Goal: Transaction & Acquisition: Book appointment/travel/reservation

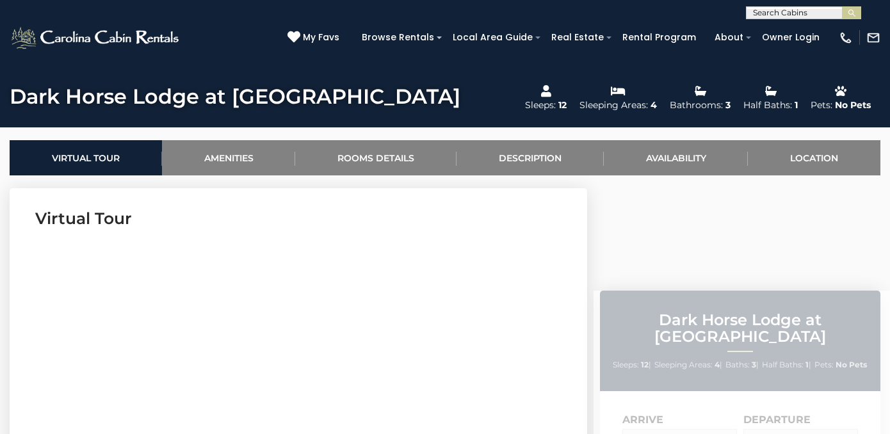
scroll to position [435, 0]
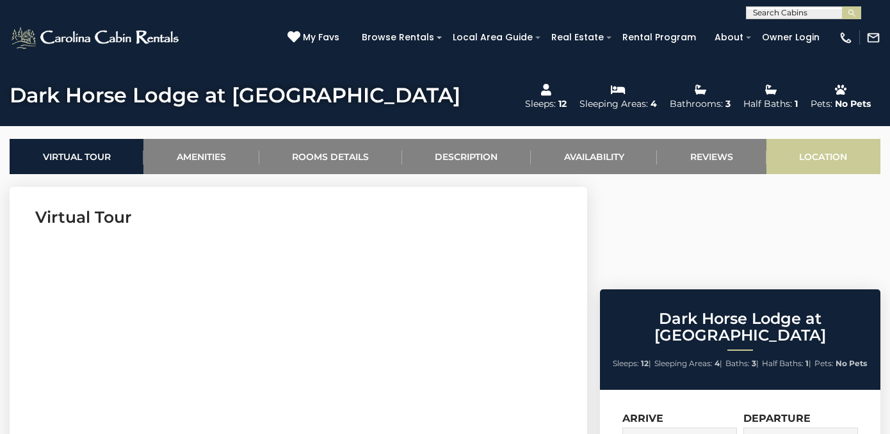
click at [810, 154] on link "Location" at bounding box center [824, 156] width 114 height 35
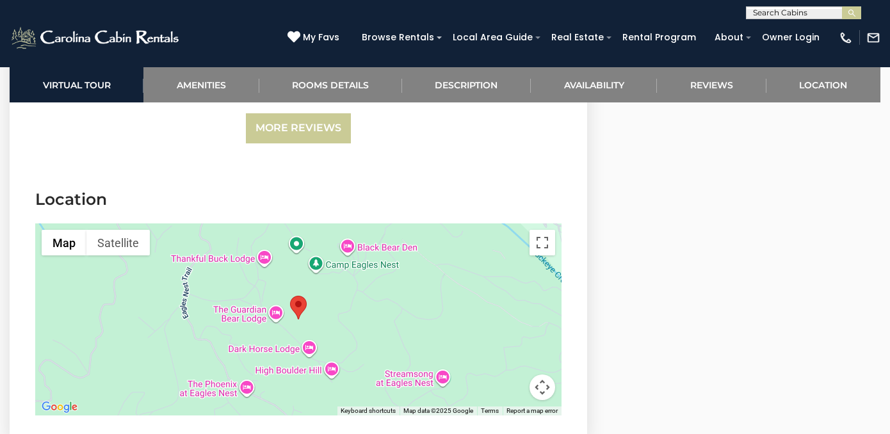
scroll to position [3231, 0]
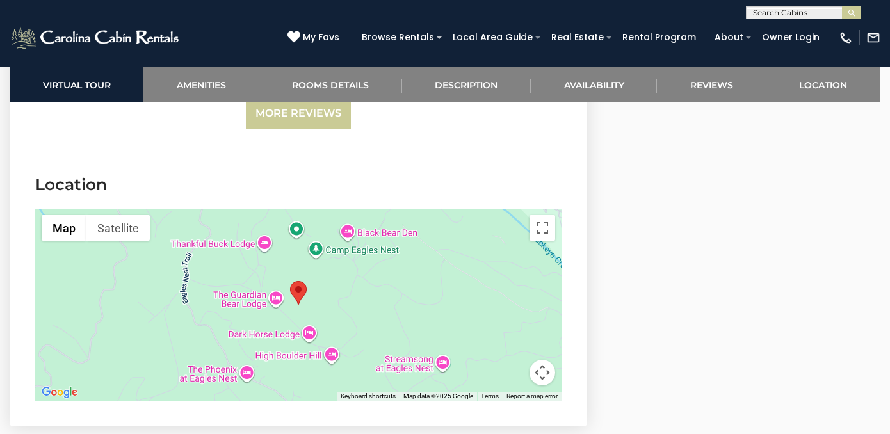
click at [309, 276] on div at bounding box center [298, 305] width 526 height 192
click at [308, 275] on div at bounding box center [298, 305] width 526 height 192
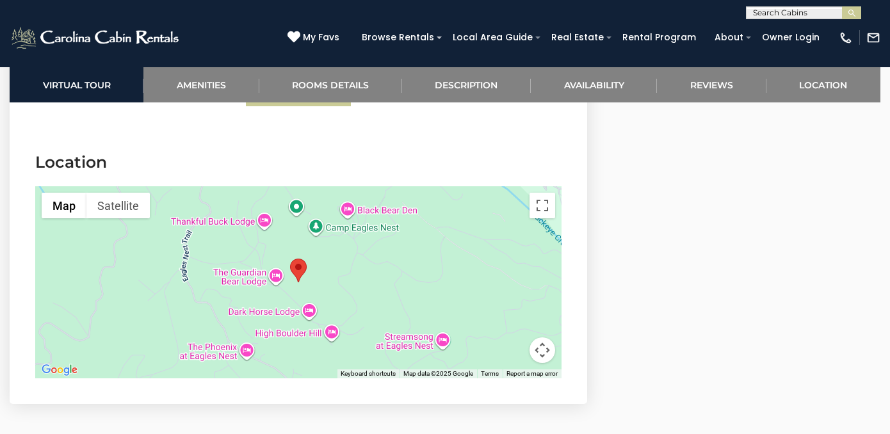
scroll to position [3253, 0]
click at [290, 259] on area "Dark Horse Lodge at Eagles Nest" at bounding box center [290, 259] width 0 height 0
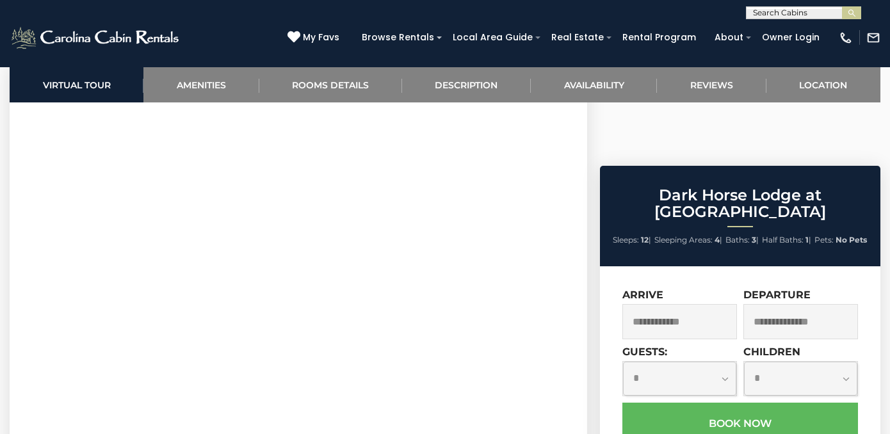
scroll to position [559, 0]
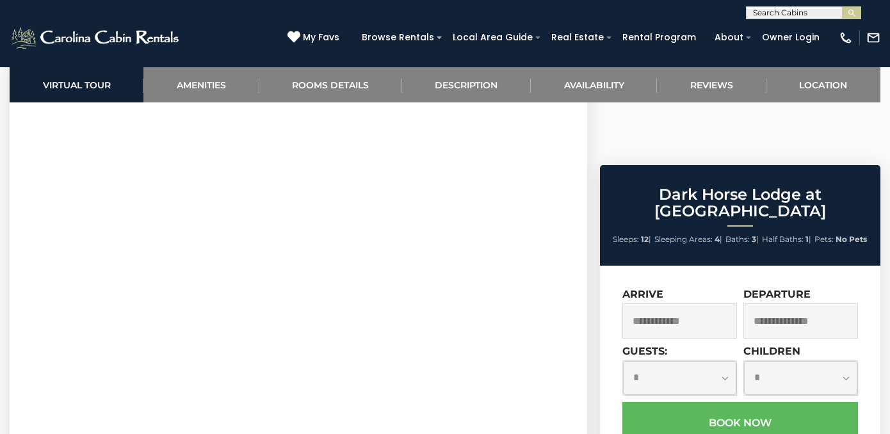
click at [567, 242] on section "Virtual Tour" at bounding box center [299, 258] width 578 height 391
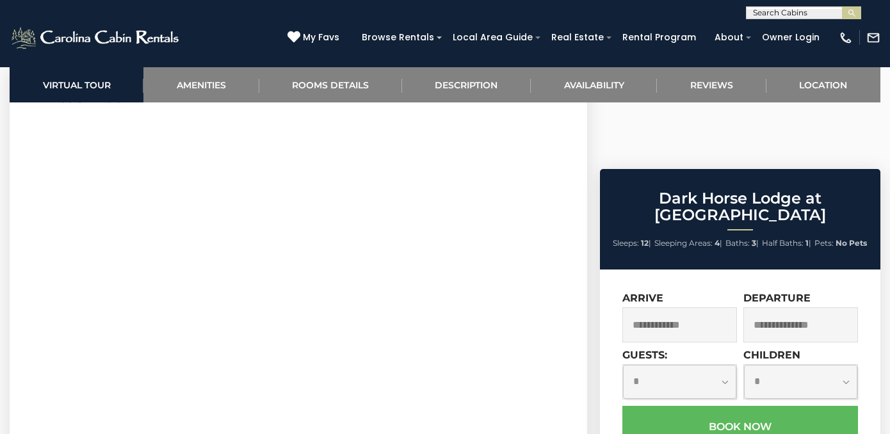
scroll to position [561, 0]
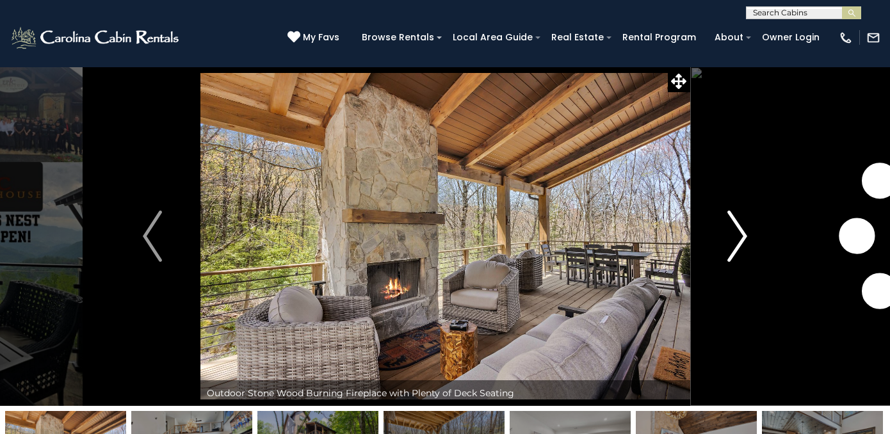
click at [742, 232] on img "Next" at bounding box center [737, 236] width 19 height 51
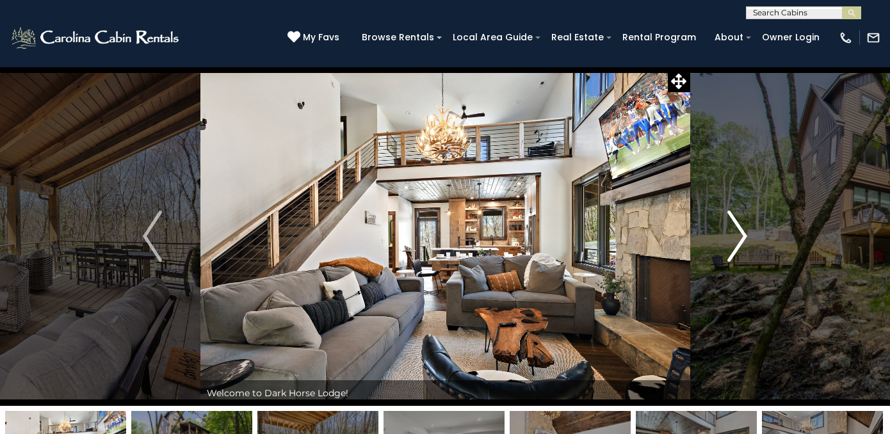
click at [742, 232] on img "Next" at bounding box center [737, 236] width 19 height 51
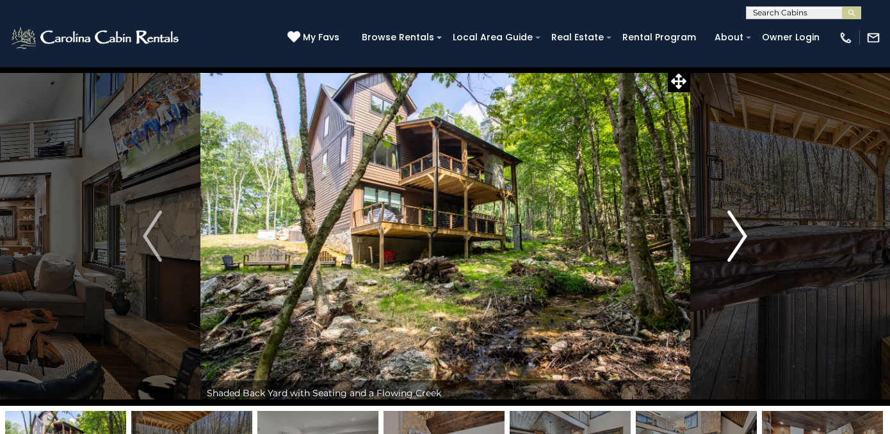
click at [742, 232] on img "Next" at bounding box center [737, 236] width 19 height 51
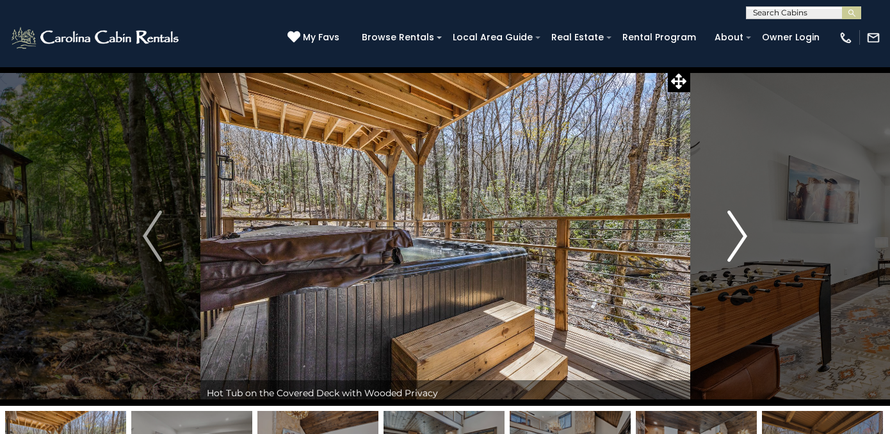
click at [742, 232] on img "Next" at bounding box center [737, 236] width 19 height 51
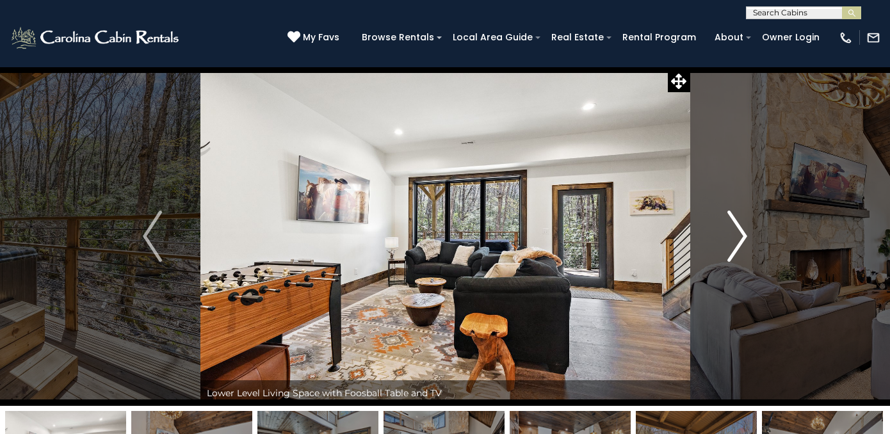
click at [742, 232] on img "Next" at bounding box center [737, 236] width 19 height 51
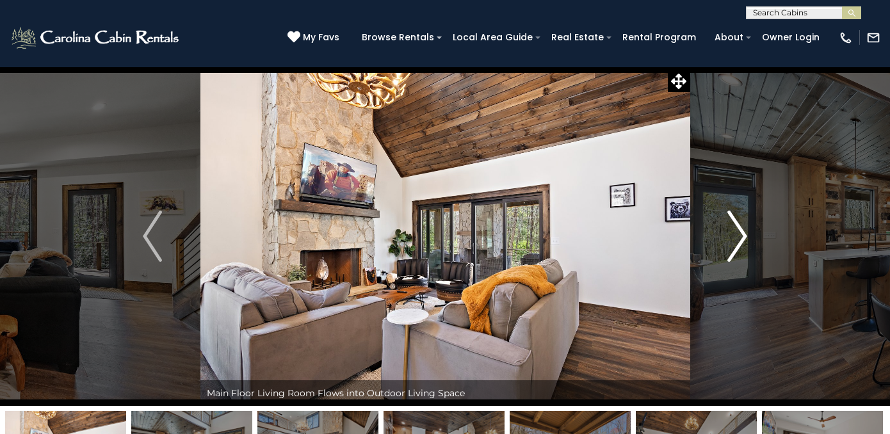
click at [742, 232] on img "Next" at bounding box center [737, 236] width 19 height 51
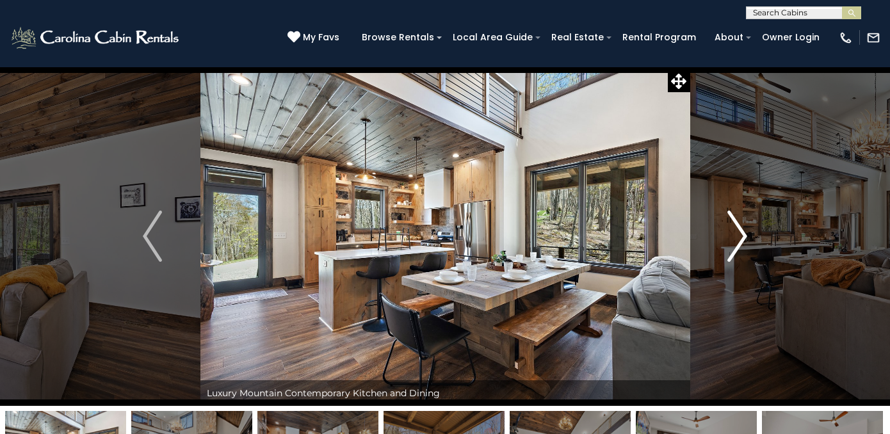
click at [742, 232] on img "Next" at bounding box center [737, 236] width 19 height 51
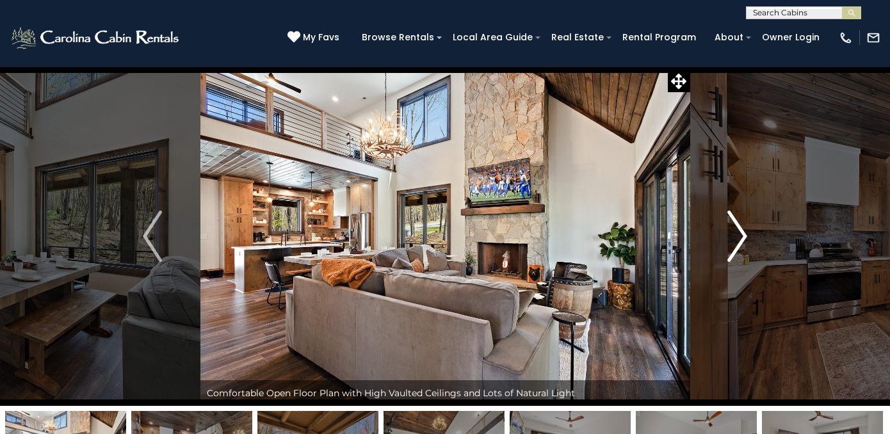
click at [743, 232] on img "Next" at bounding box center [737, 236] width 19 height 51
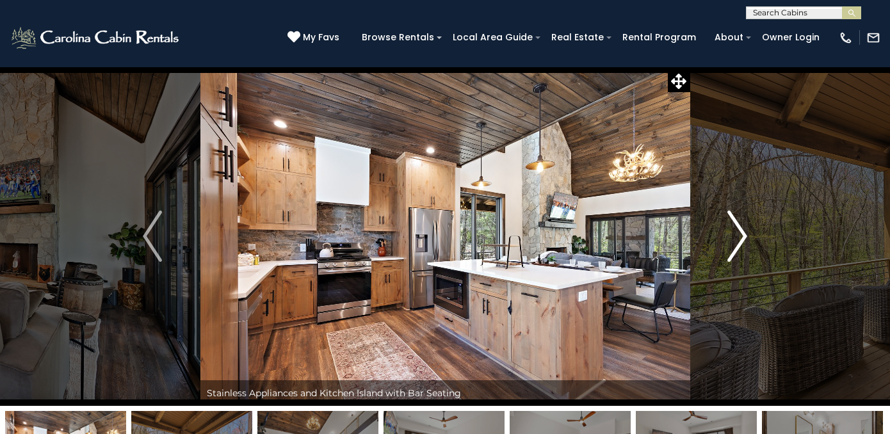
click at [743, 232] on img "Next" at bounding box center [737, 236] width 19 height 51
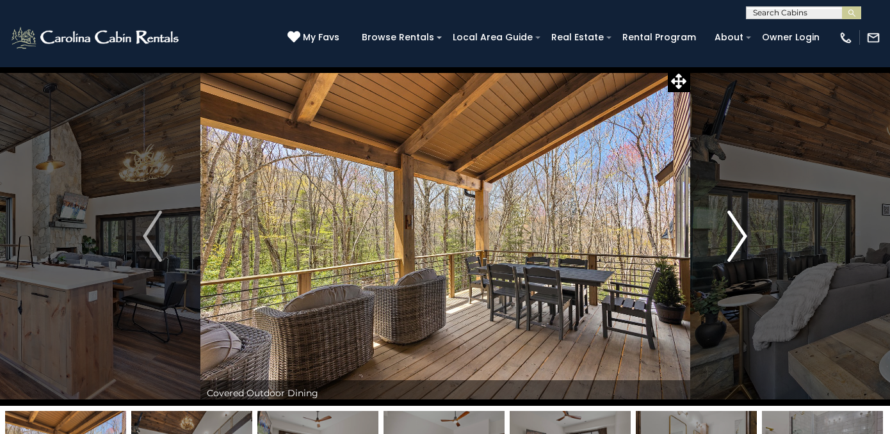
click at [743, 232] on img "Next" at bounding box center [737, 236] width 19 height 51
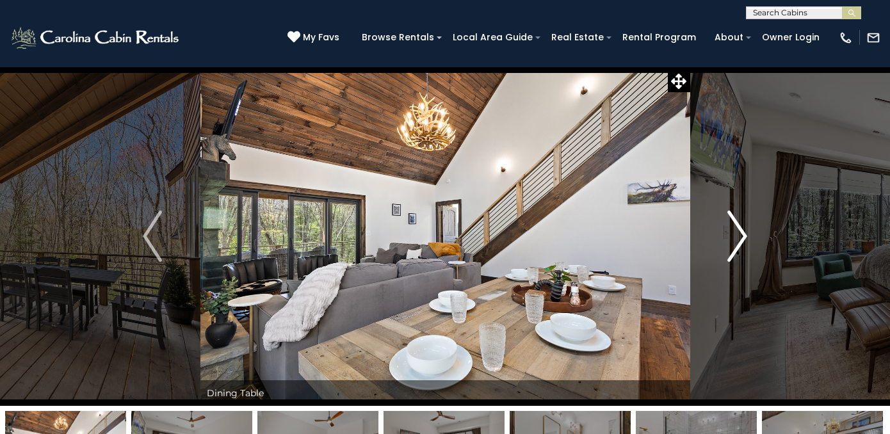
click at [743, 232] on img "Next" at bounding box center [737, 236] width 19 height 51
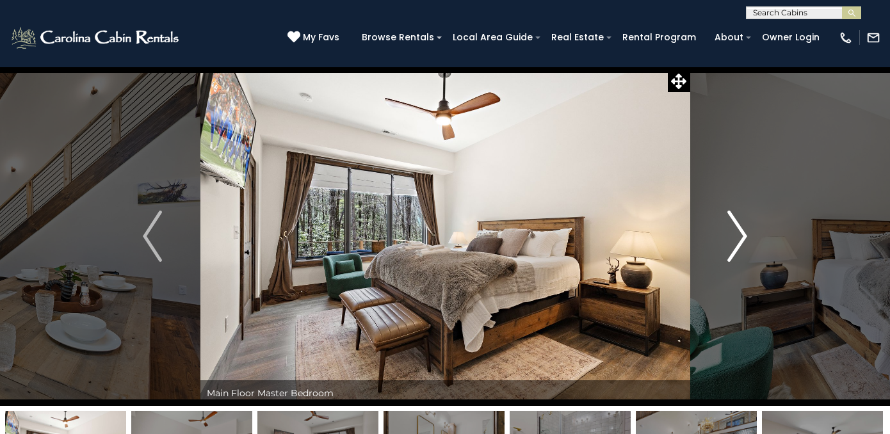
click at [743, 232] on img "Next" at bounding box center [737, 236] width 19 height 51
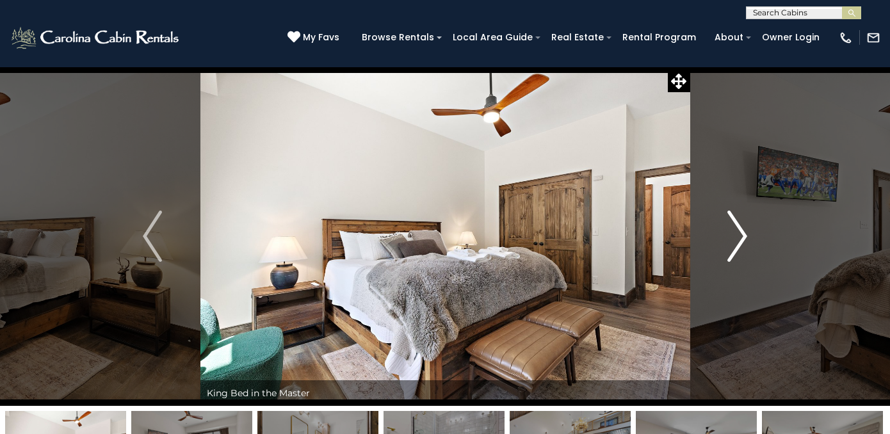
click at [743, 232] on img "Next" at bounding box center [737, 236] width 19 height 51
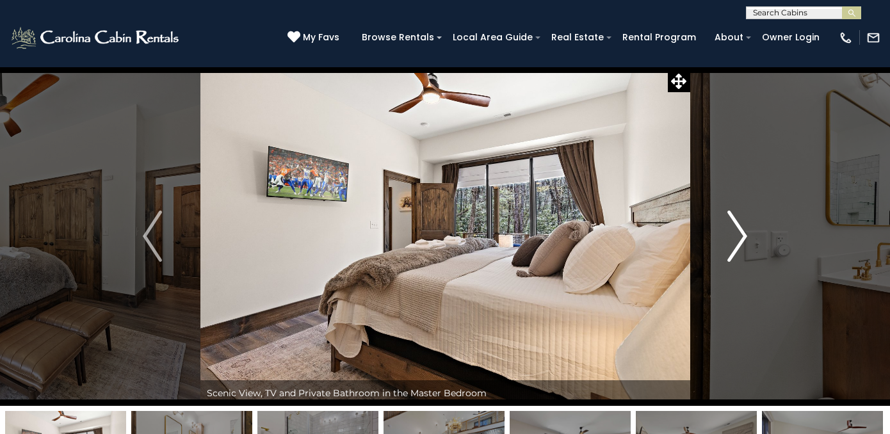
click at [743, 232] on img "Next" at bounding box center [737, 236] width 19 height 51
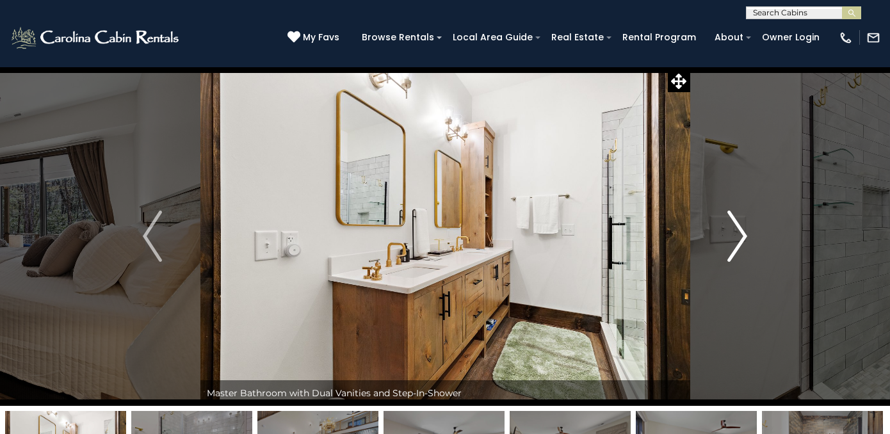
click at [743, 232] on img "Next" at bounding box center [737, 236] width 19 height 51
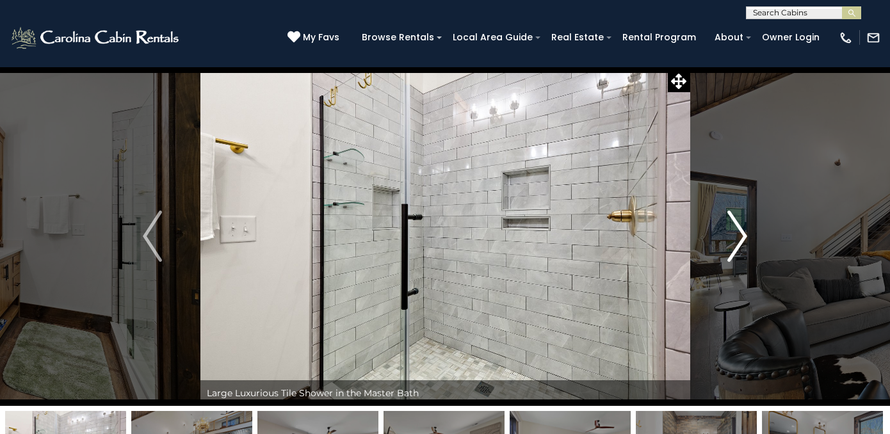
click at [743, 232] on img "Next" at bounding box center [737, 236] width 19 height 51
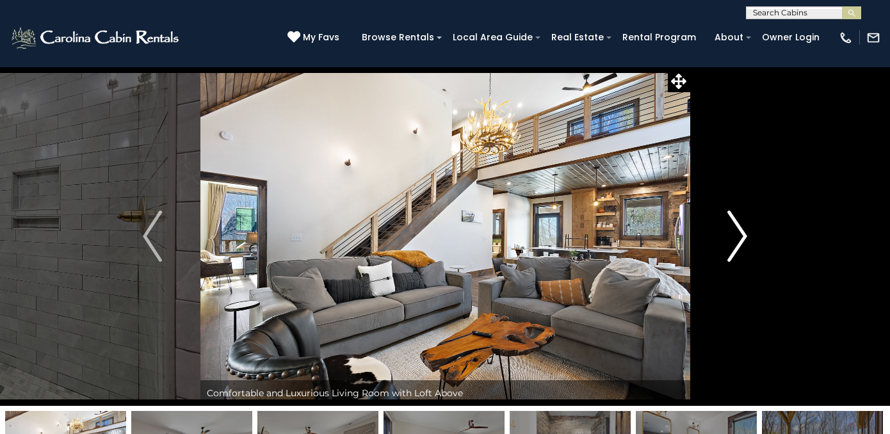
click at [743, 232] on img "Next" at bounding box center [737, 236] width 19 height 51
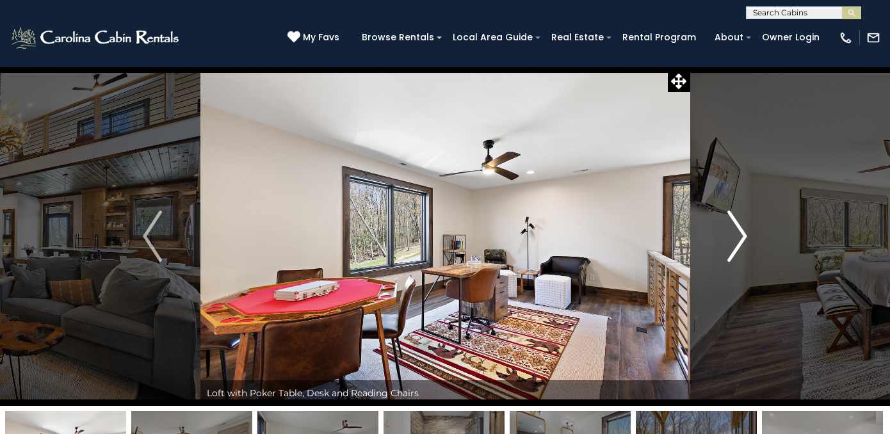
click at [743, 232] on img "Next" at bounding box center [737, 236] width 19 height 51
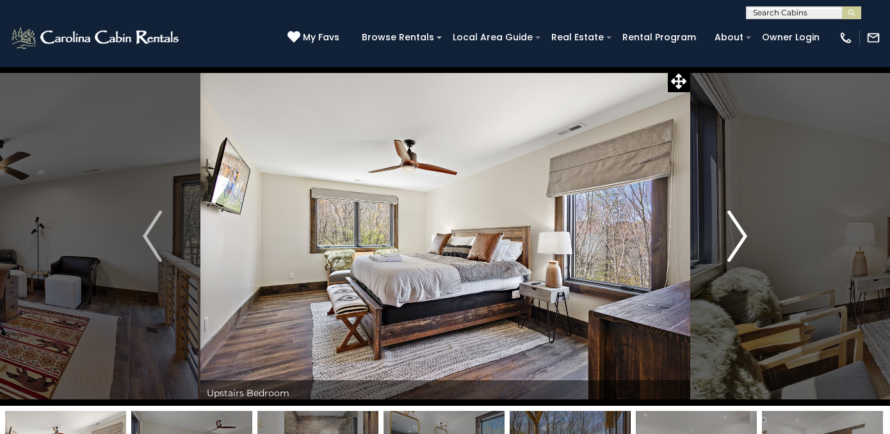
click at [743, 232] on img "Next" at bounding box center [737, 236] width 19 height 51
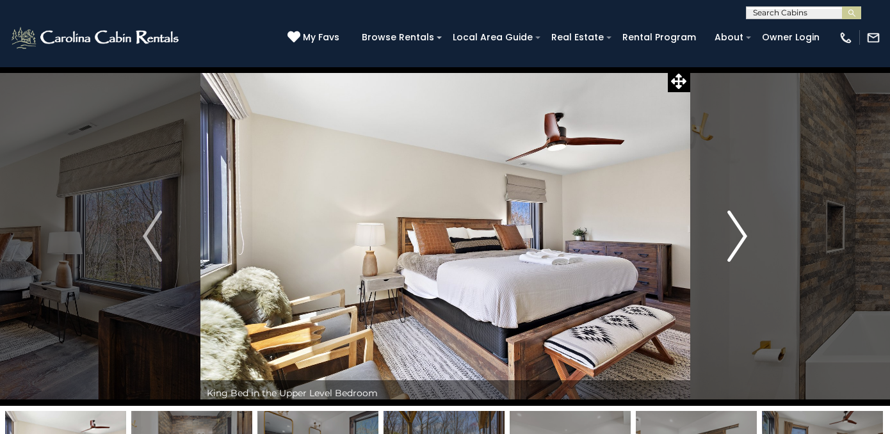
click at [743, 232] on img "Next" at bounding box center [737, 236] width 19 height 51
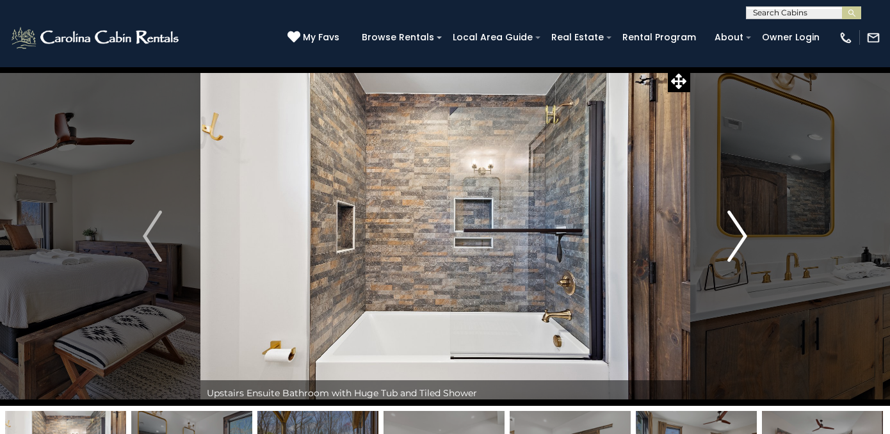
click at [743, 232] on img "Next" at bounding box center [737, 236] width 19 height 51
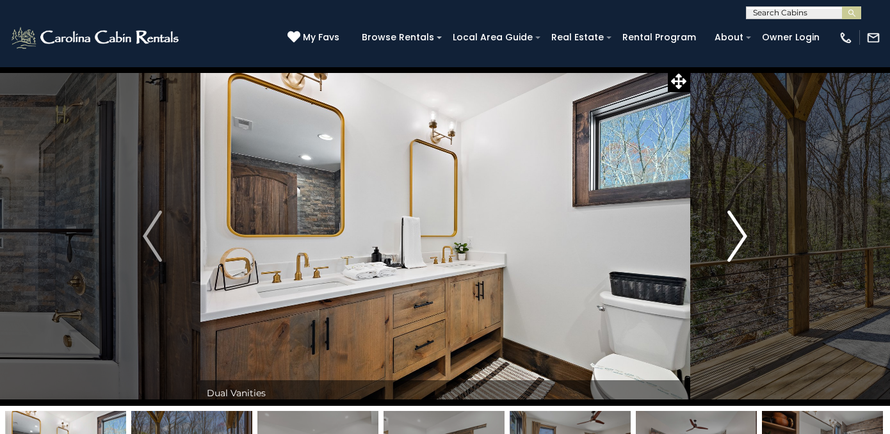
click at [743, 232] on img "Next" at bounding box center [737, 236] width 19 height 51
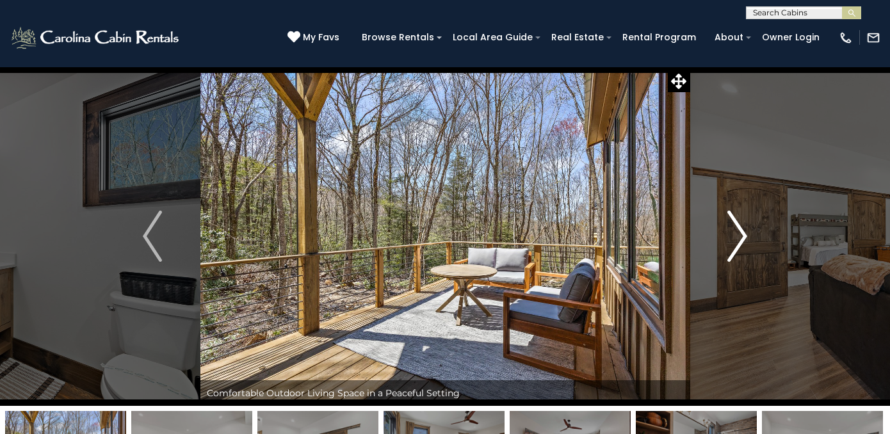
click at [743, 232] on img "Next" at bounding box center [737, 236] width 19 height 51
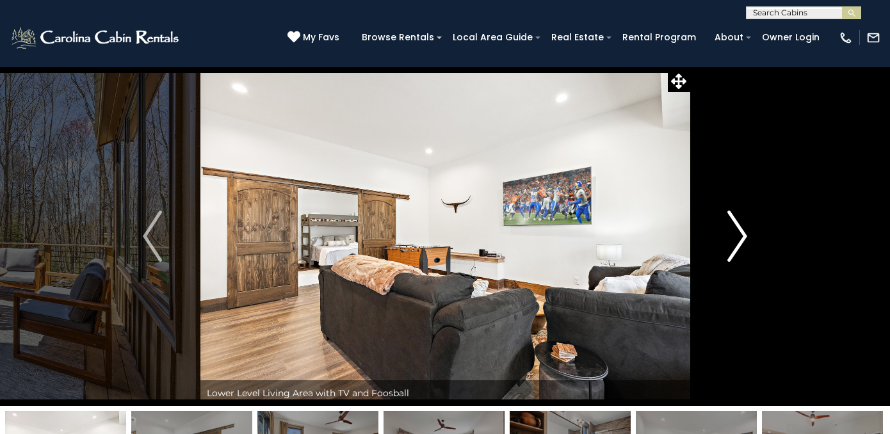
click at [743, 232] on img "Next" at bounding box center [737, 236] width 19 height 51
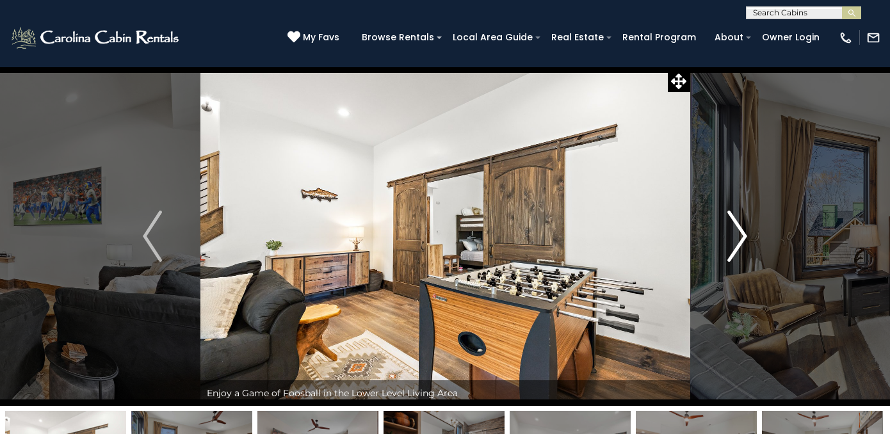
click at [743, 232] on img "Next" at bounding box center [737, 236] width 19 height 51
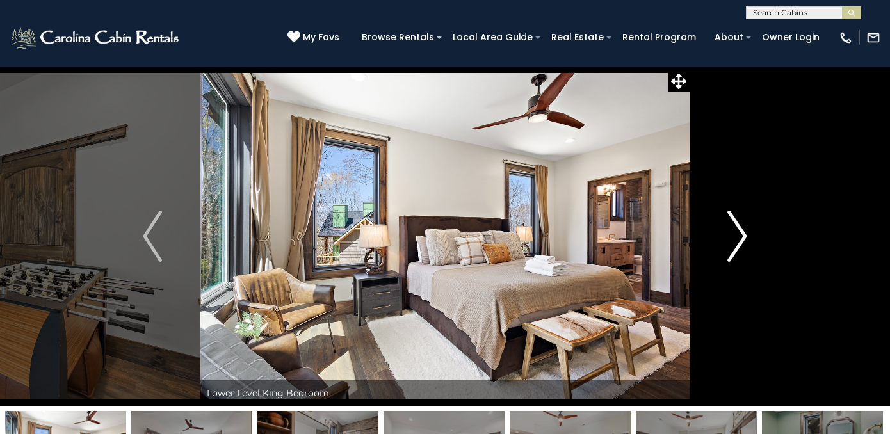
click at [743, 232] on img "Next" at bounding box center [737, 236] width 19 height 51
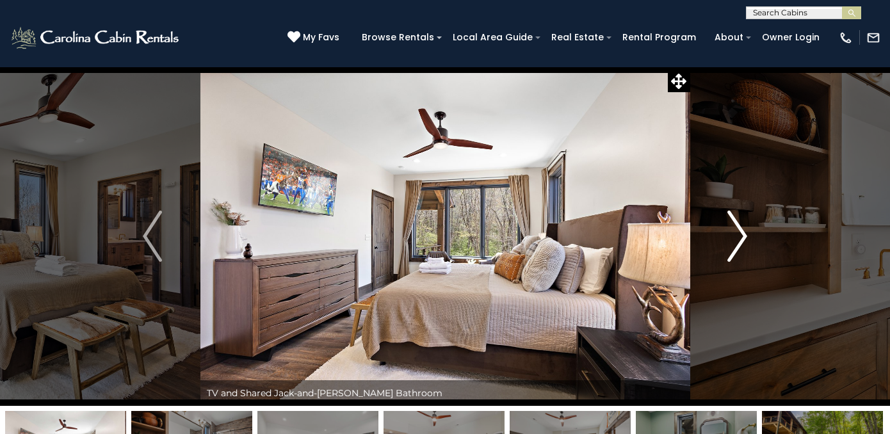
click at [743, 232] on img "Next" at bounding box center [737, 236] width 19 height 51
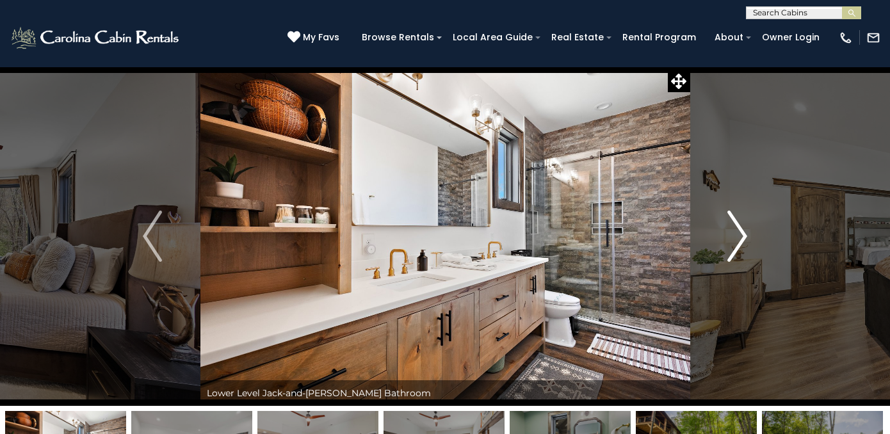
click at [740, 233] on img "Next" at bounding box center [737, 236] width 19 height 51
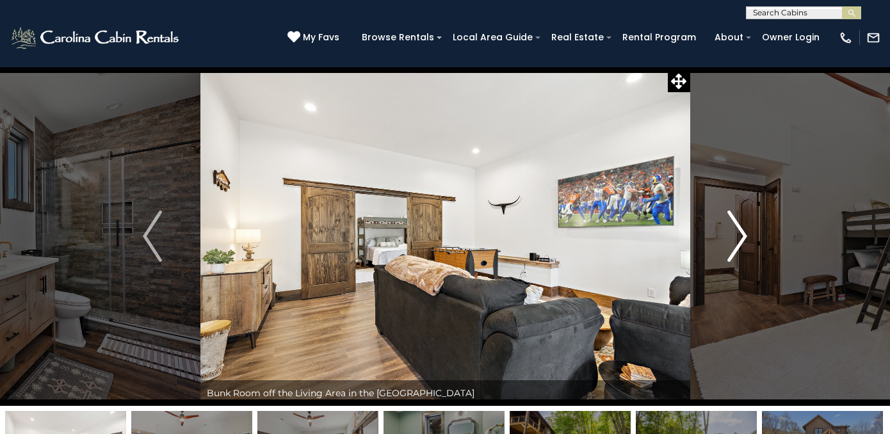
click at [740, 233] on img "Next" at bounding box center [737, 236] width 19 height 51
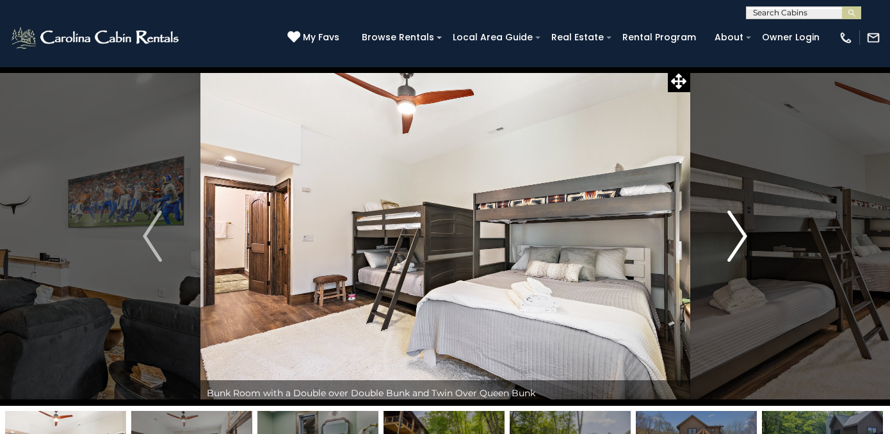
click at [740, 233] on img "Next" at bounding box center [737, 236] width 19 height 51
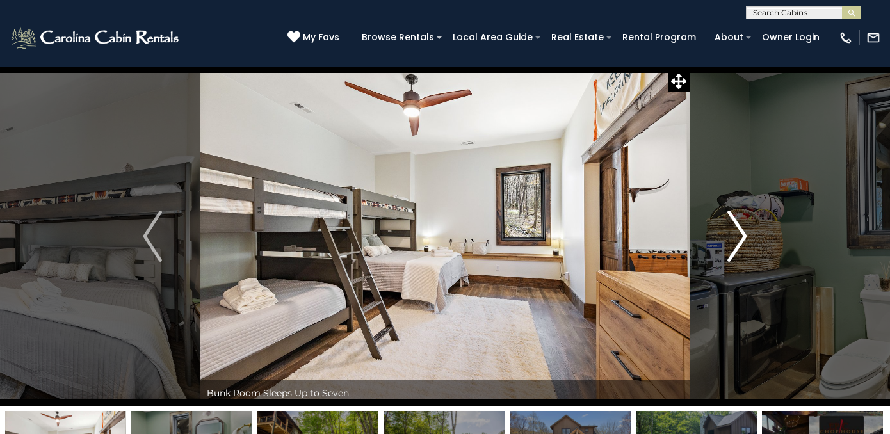
click at [740, 233] on img "Next" at bounding box center [737, 236] width 19 height 51
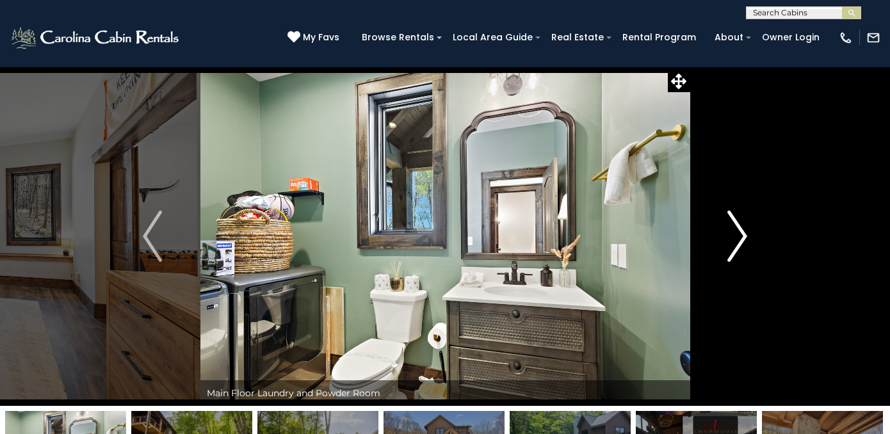
click at [740, 233] on img "Next" at bounding box center [737, 236] width 19 height 51
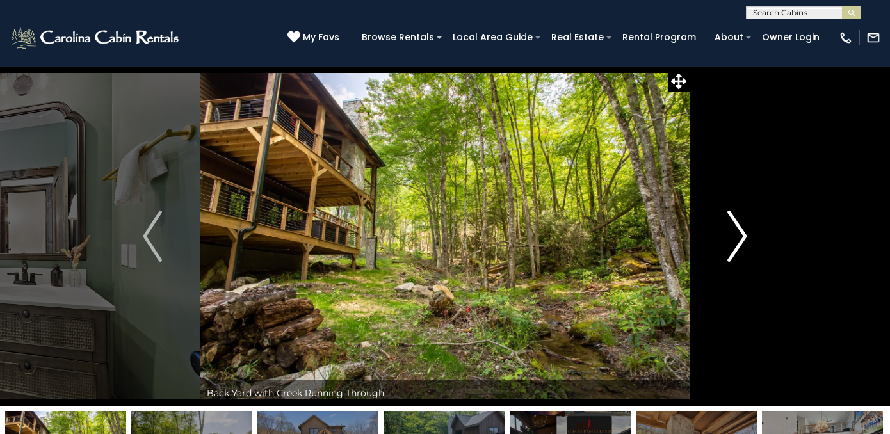
click at [740, 233] on img "Next" at bounding box center [737, 236] width 19 height 51
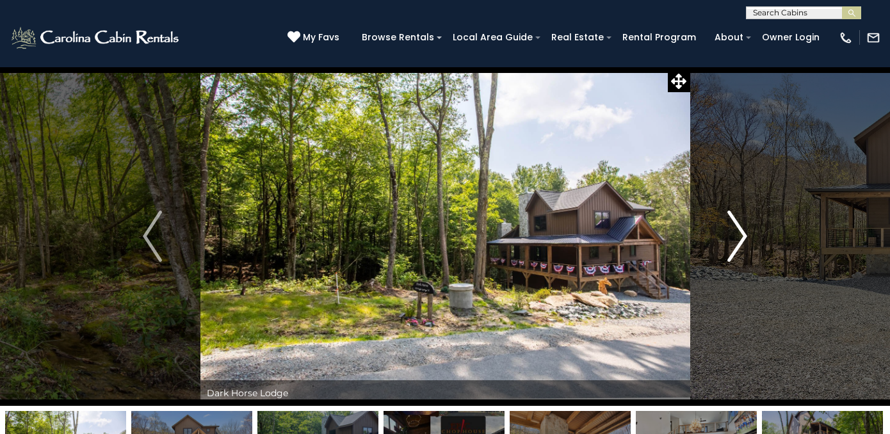
click at [740, 233] on img "Next" at bounding box center [737, 236] width 19 height 51
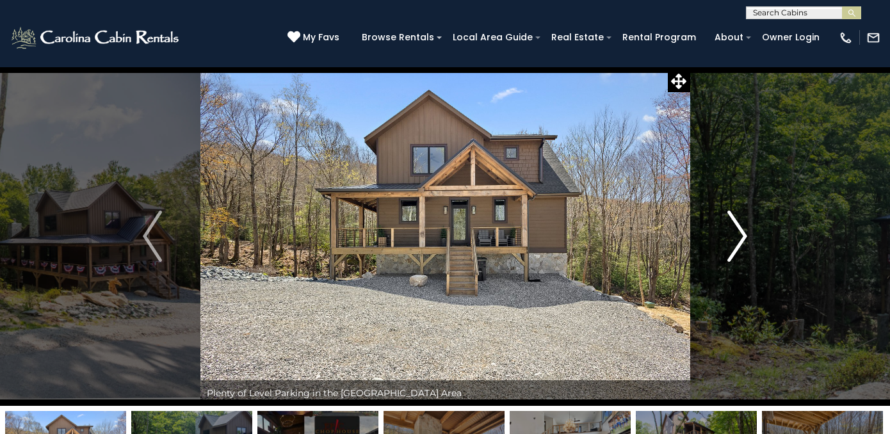
click at [743, 248] on img "Next" at bounding box center [737, 236] width 19 height 51
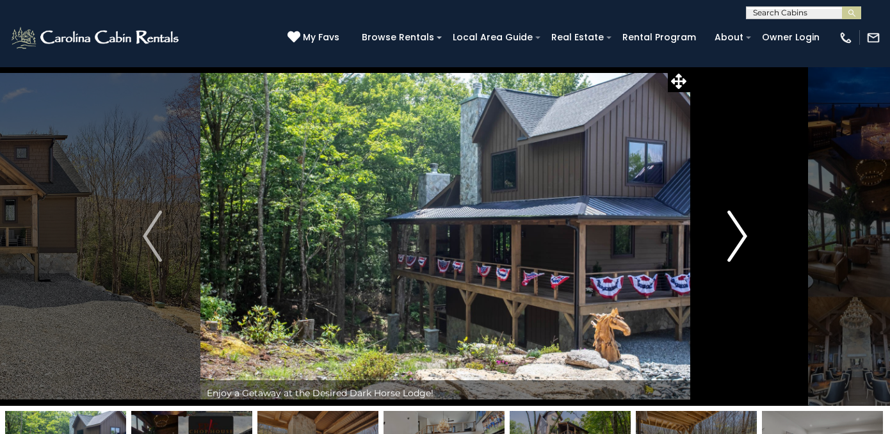
click at [738, 241] on img "Next" at bounding box center [737, 236] width 19 height 51
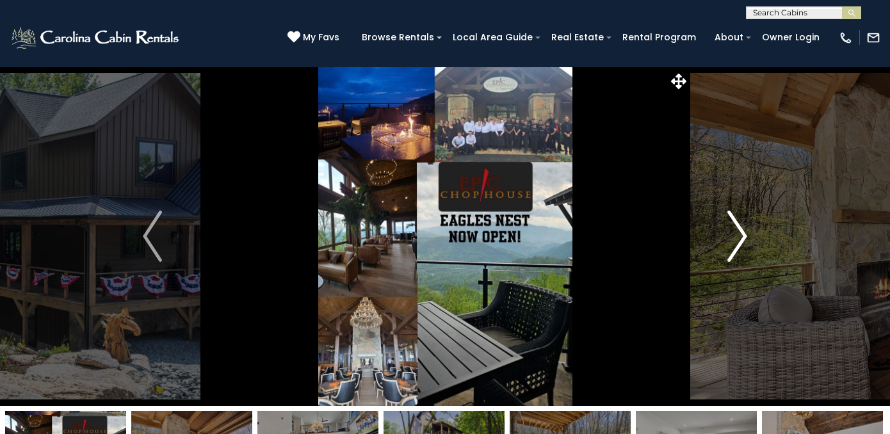
click at [733, 234] on img "Next" at bounding box center [737, 236] width 19 height 51
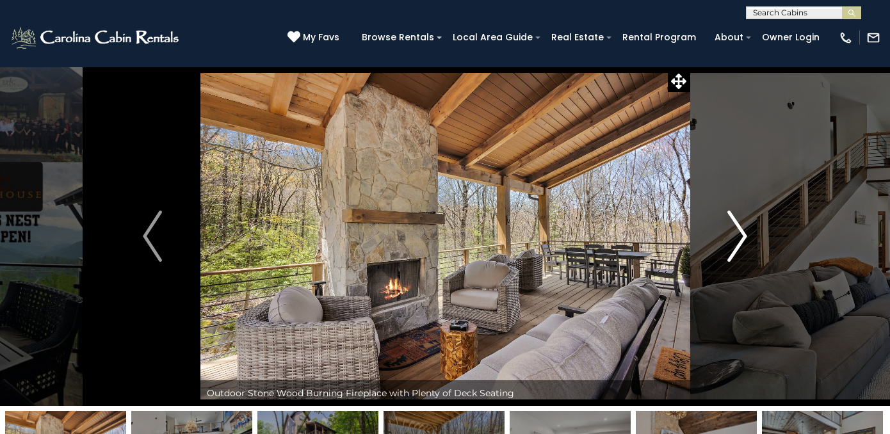
click at [736, 236] on img "Next" at bounding box center [737, 236] width 19 height 51
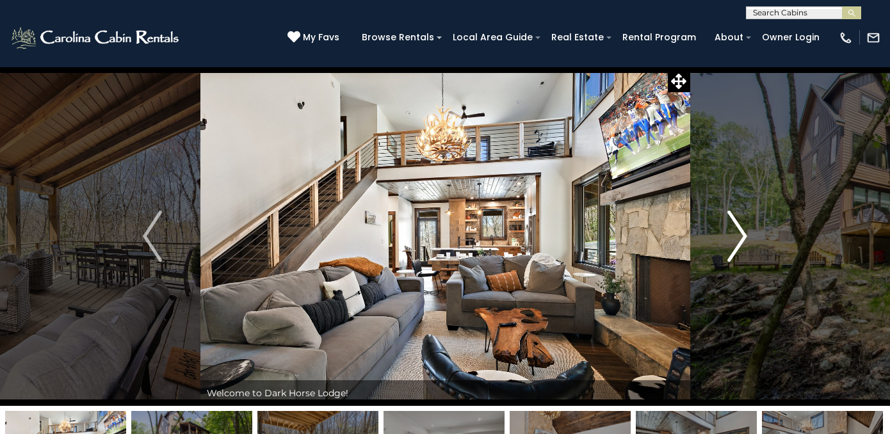
click at [742, 236] on img "Next" at bounding box center [737, 236] width 19 height 51
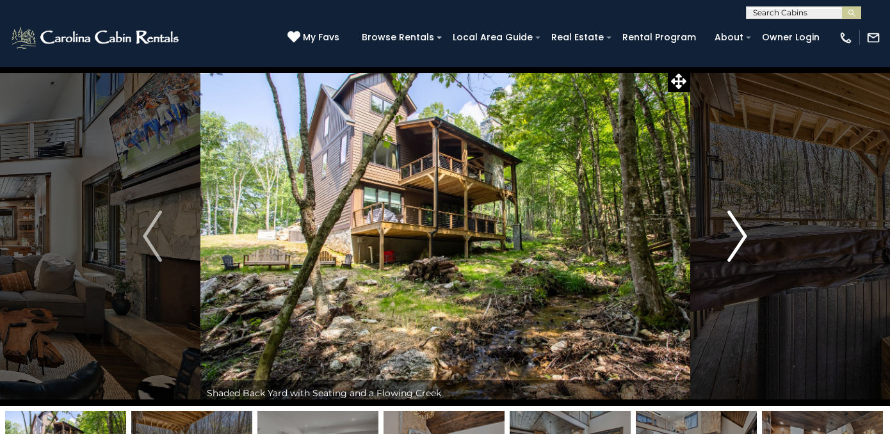
click at [742, 236] on img "Next" at bounding box center [737, 236] width 19 height 51
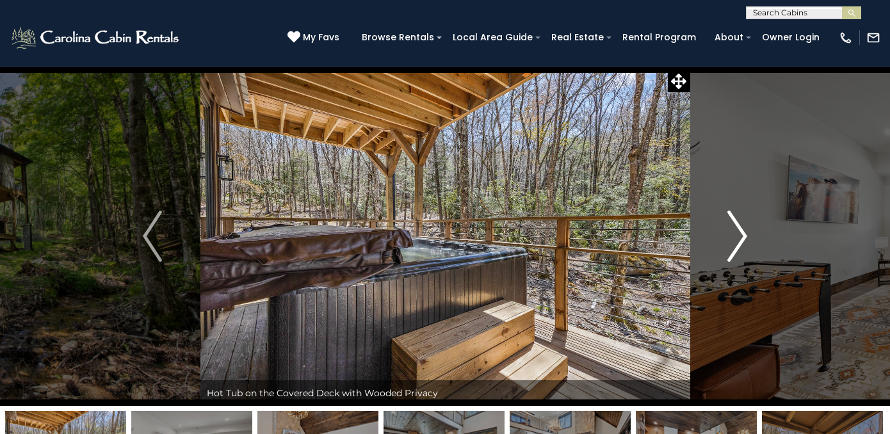
click at [742, 235] on img "Next" at bounding box center [737, 236] width 19 height 51
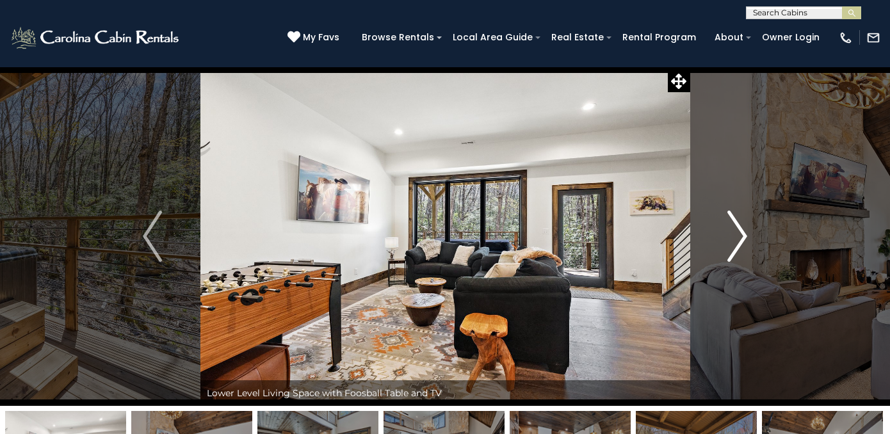
click at [742, 235] on img "Next" at bounding box center [737, 236] width 19 height 51
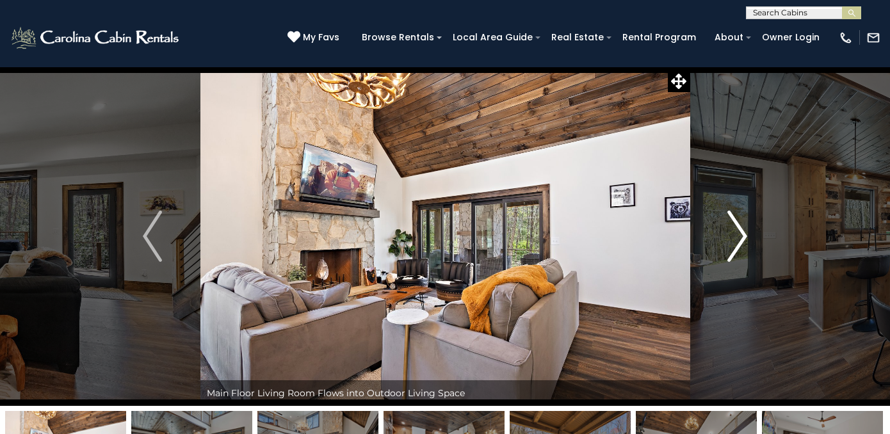
click at [742, 235] on img "Next" at bounding box center [737, 236] width 19 height 51
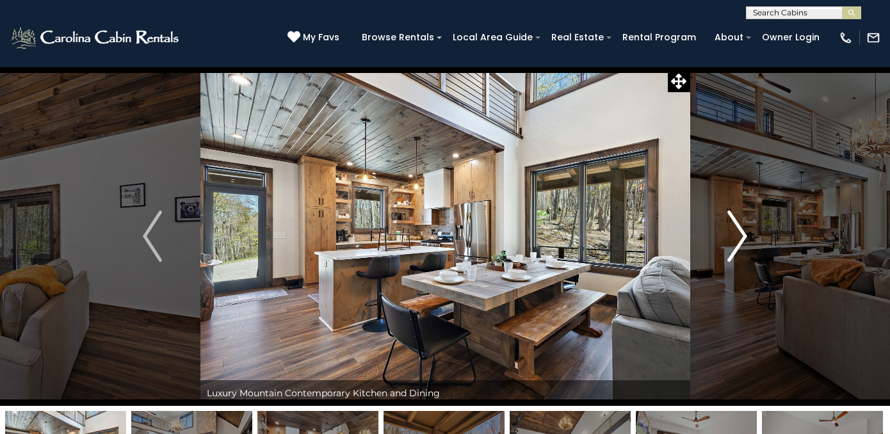
click at [742, 234] on img "Next" at bounding box center [737, 236] width 19 height 51
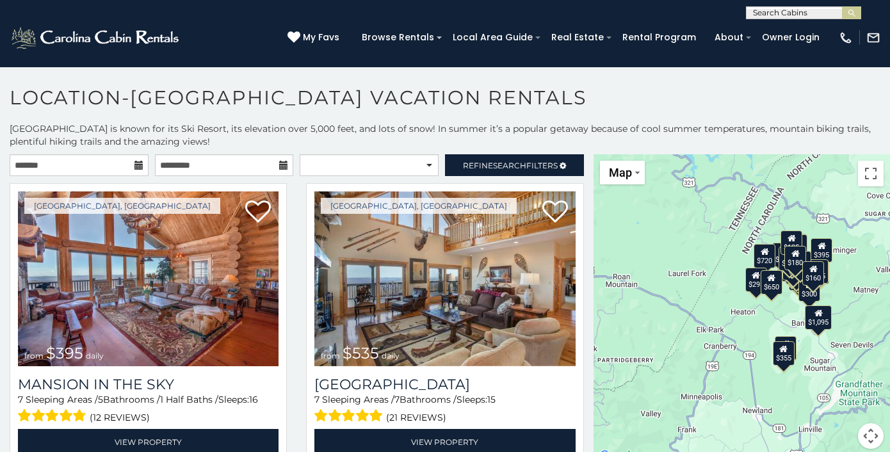
click at [138, 162] on icon at bounding box center [138, 165] width 9 height 9
click at [97, 163] on input "text" at bounding box center [79, 165] width 139 height 22
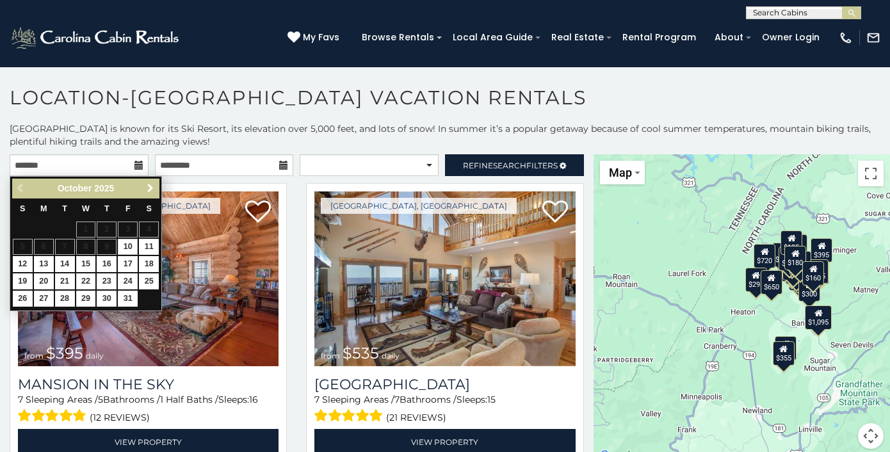
click at [149, 185] on span "Next" at bounding box center [150, 188] width 10 height 10
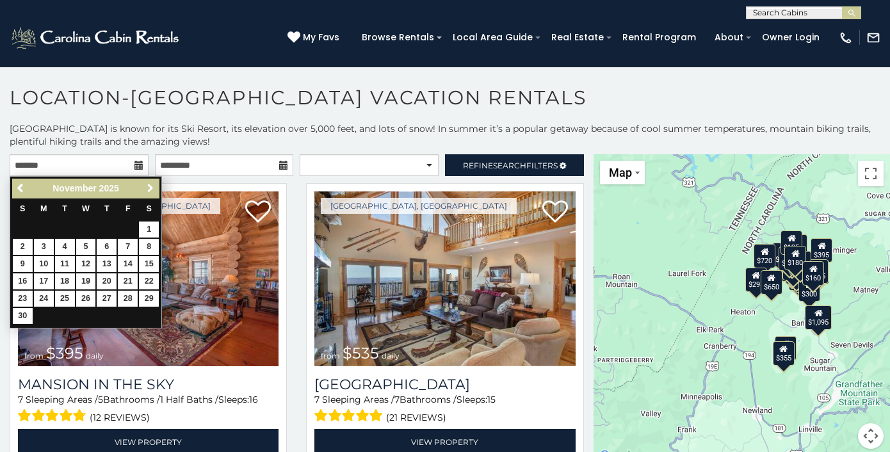
click at [149, 185] on span "Next" at bounding box center [150, 188] width 10 height 10
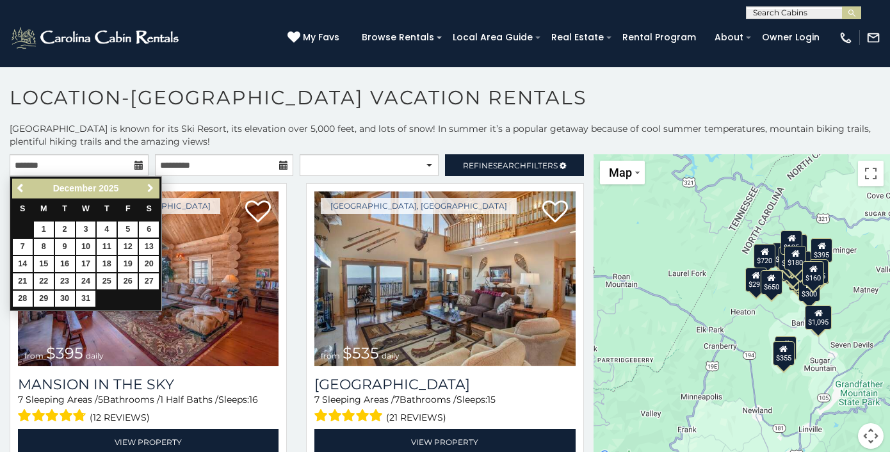
click at [149, 185] on span "Next" at bounding box center [150, 188] width 10 height 10
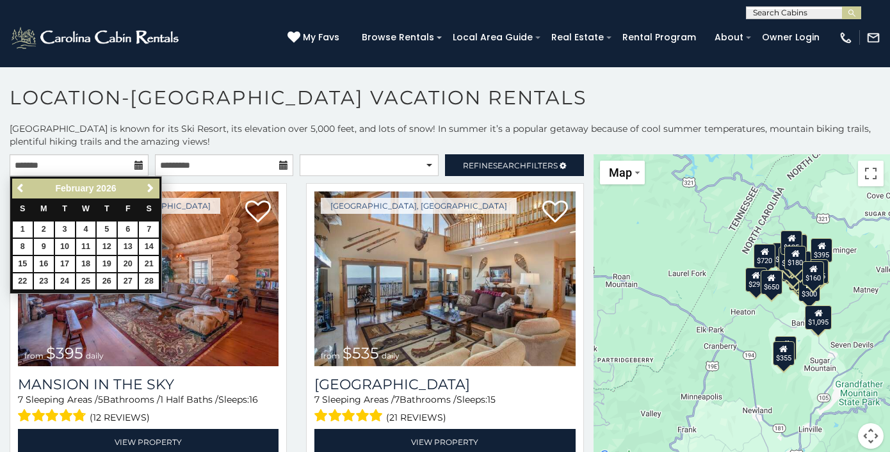
click at [149, 185] on span "Next" at bounding box center [150, 188] width 10 height 10
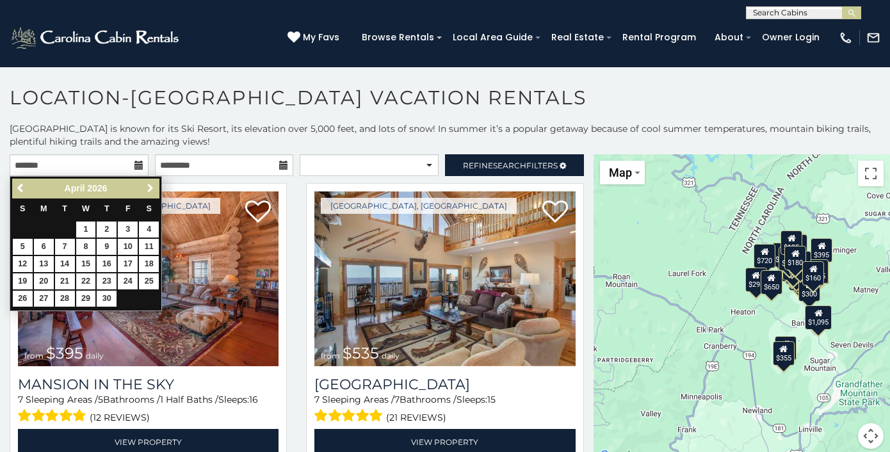
click at [149, 185] on span "Next" at bounding box center [150, 188] width 10 height 10
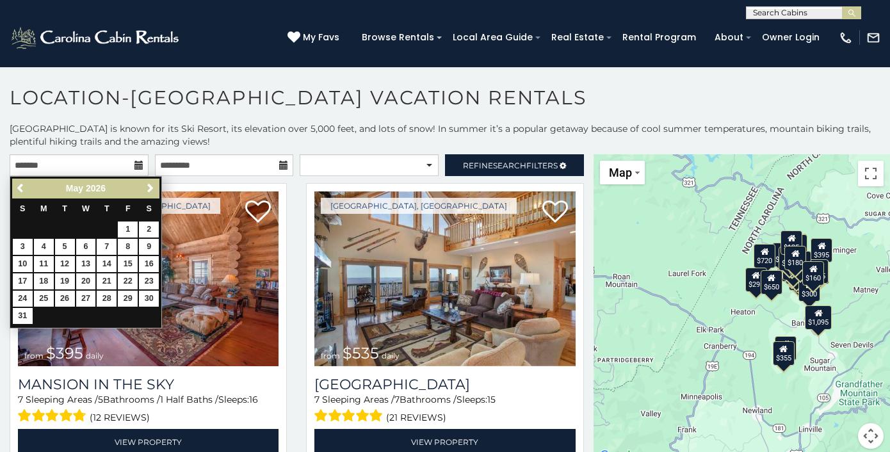
click at [149, 185] on span "Next" at bounding box center [150, 188] width 10 height 10
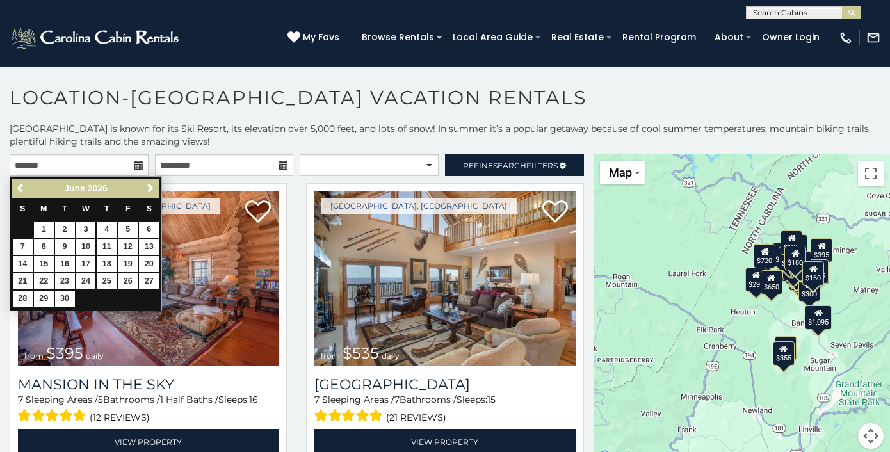
click at [149, 185] on span "Next" at bounding box center [150, 188] width 10 height 10
click at [106, 259] on link "16" at bounding box center [107, 264] width 20 height 16
type input "**********"
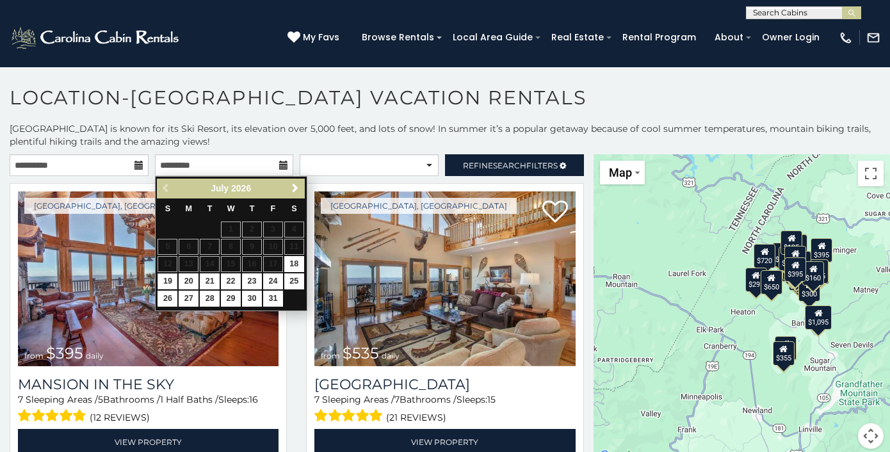
click at [162, 280] on link "19" at bounding box center [168, 281] width 20 height 16
type input "**********"
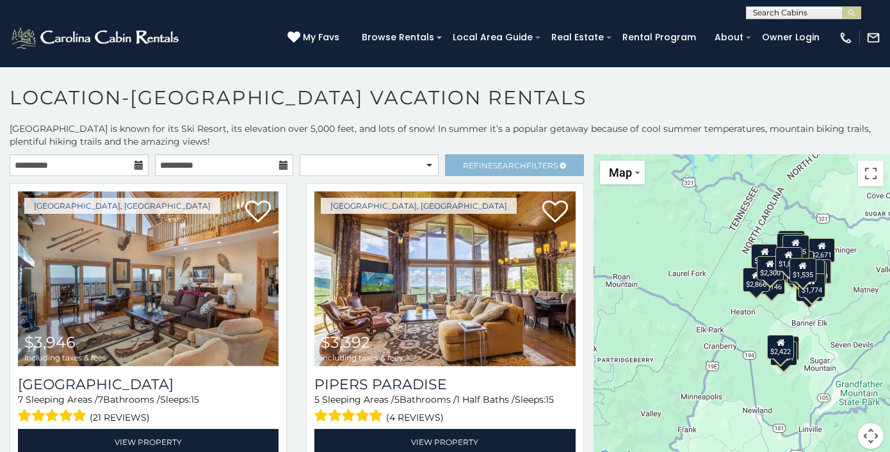
click at [507, 167] on span "Search" at bounding box center [509, 166] width 33 height 10
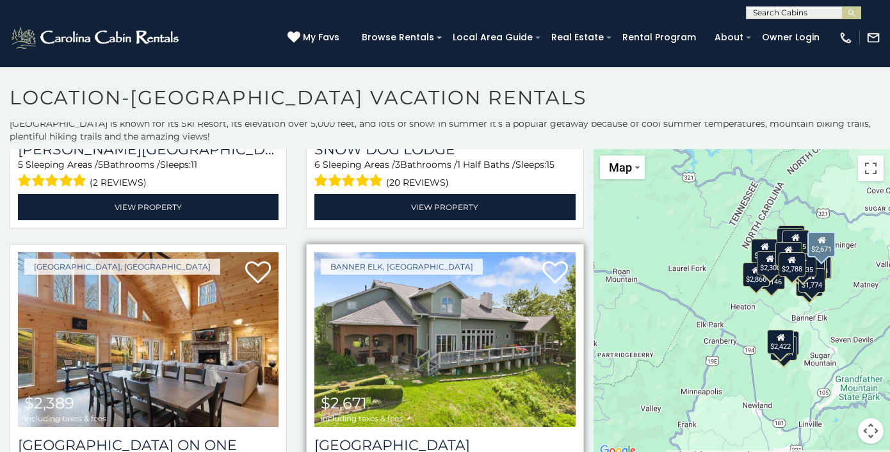
scroll to position [989, 0]
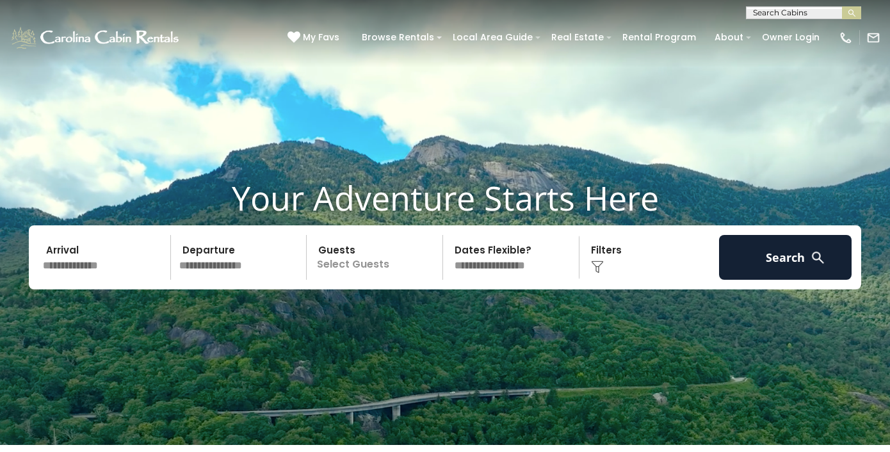
click at [127, 256] on input "text" at bounding box center [104, 257] width 133 height 45
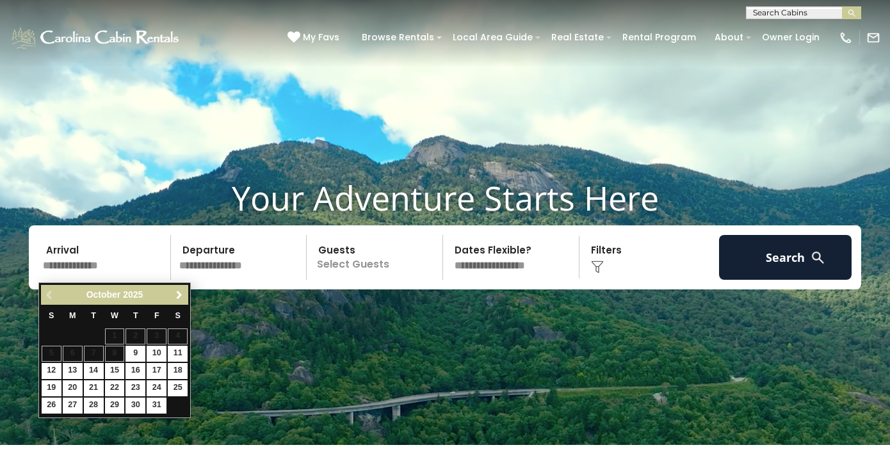
click at [177, 296] on span "Next" at bounding box center [179, 295] width 10 height 10
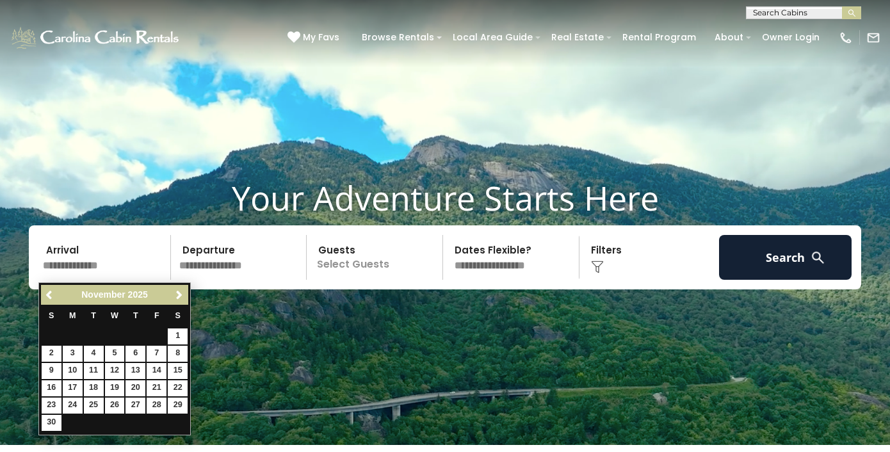
click at [177, 296] on span "Next" at bounding box center [179, 295] width 10 height 10
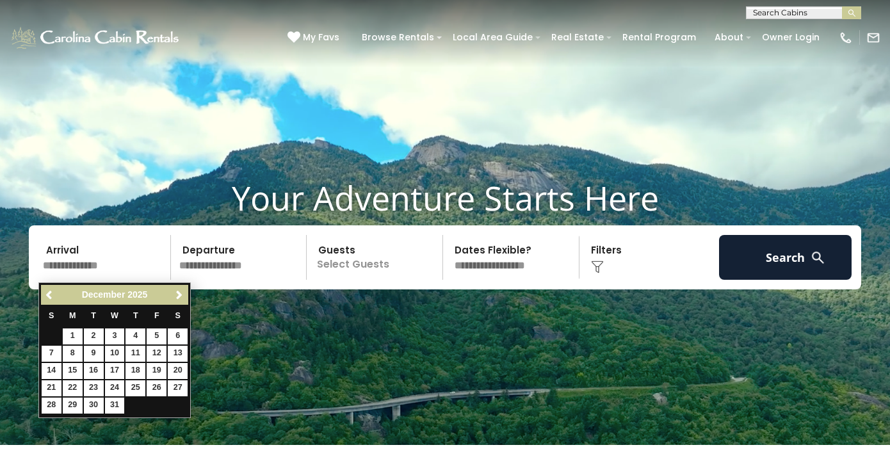
click at [177, 296] on span "Next" at bounding box center [179, 295] width 10 height 10
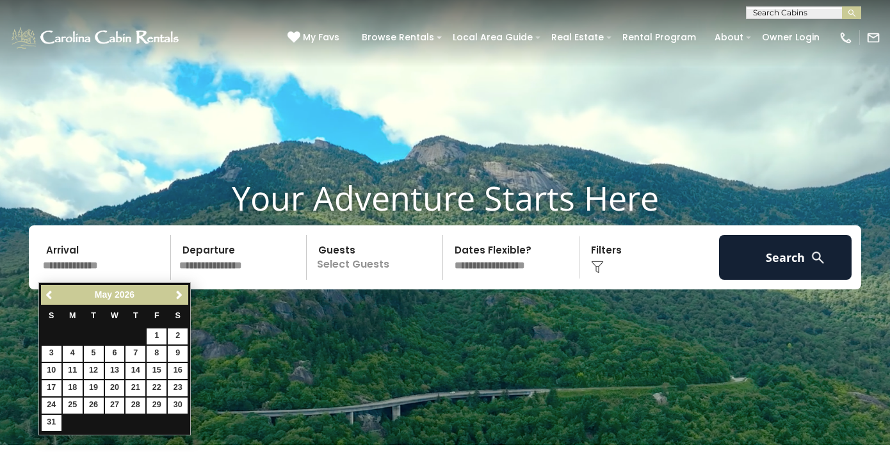
click at [177, 296] on span "Next" at bounding box center [179, 295] width 10 height 10
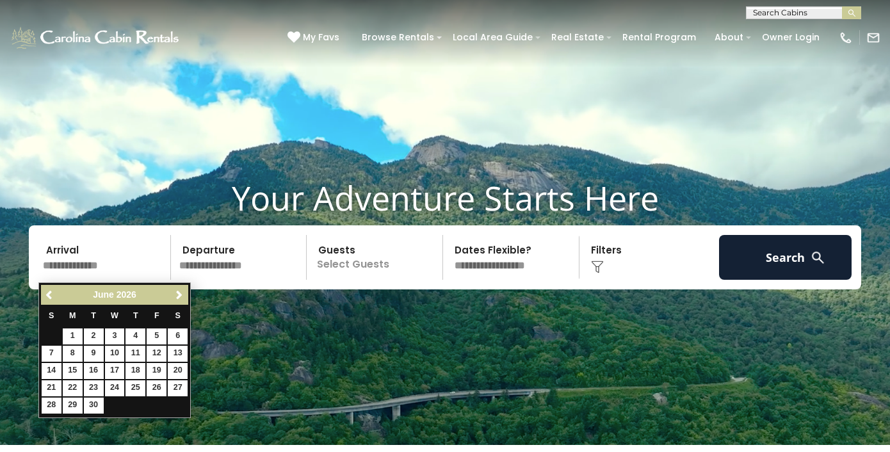
click at [177, 296] on span "Next" at bounding box center [179, 295] width 10 height 10
click at [135, 370] on link "16" at bounding box center [136, 371] width 20 height 16
type input "*******"
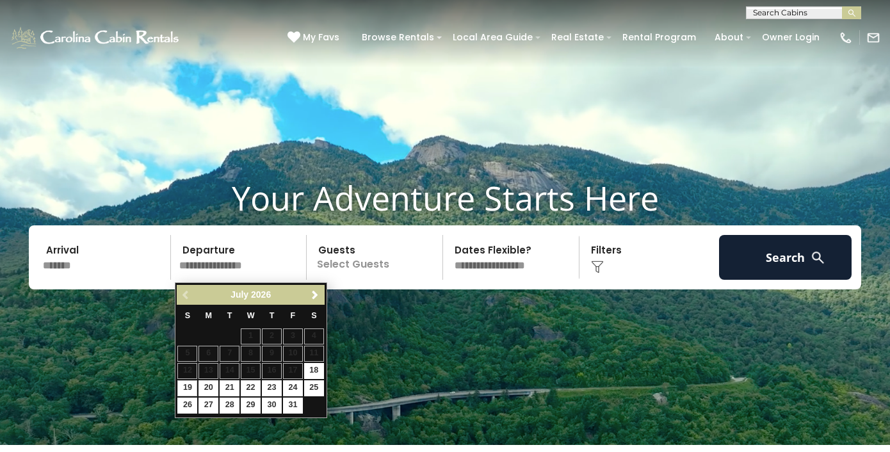
click at [181, 382] on link "19" at bounding box center [187, 388] width 20 height 16
type input "*******"
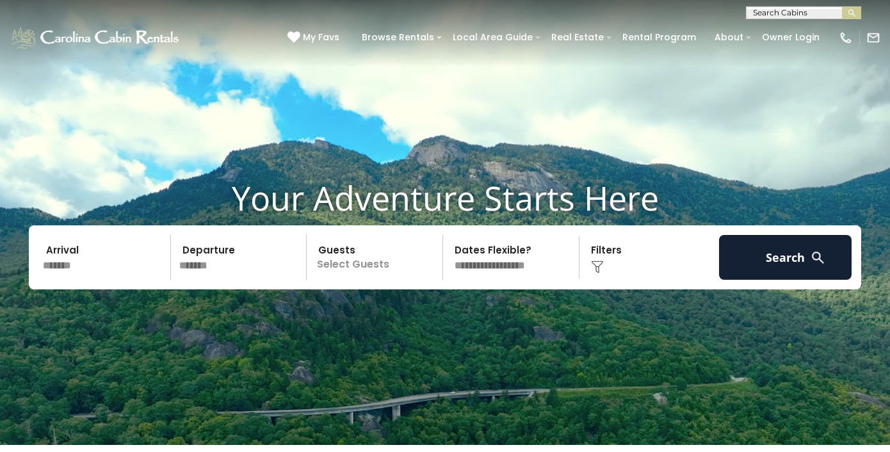
click at [372, 266] on p "Select Guests" at bounding box center [377, 257] width 132 height 45
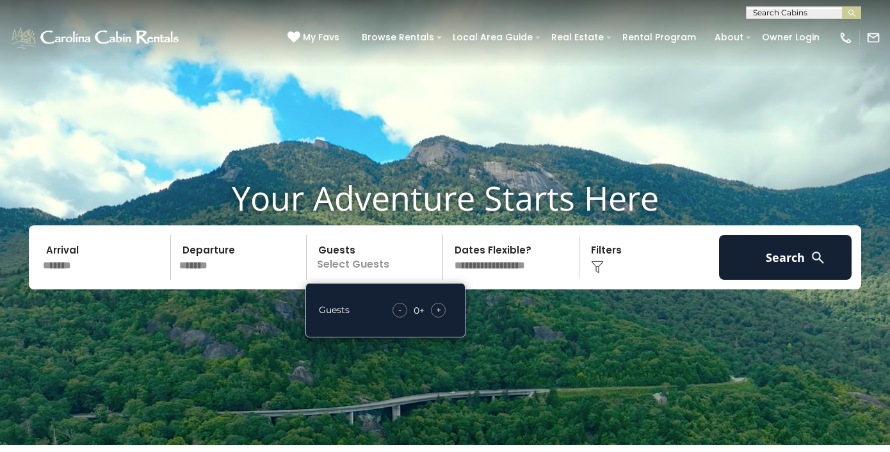
click at [439, 316] on span "+" at bounding box center [438, 310] width 5 height 13
click at [522, 332] on video at bounding box center [445, 222] width 890 height 445
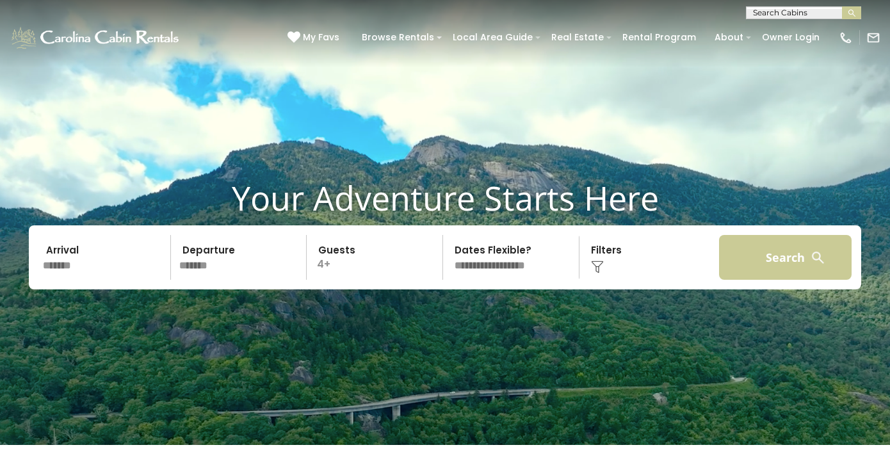
click at [780, 260] on button "Search" at bounding box center [785, 257] width 133 height 45
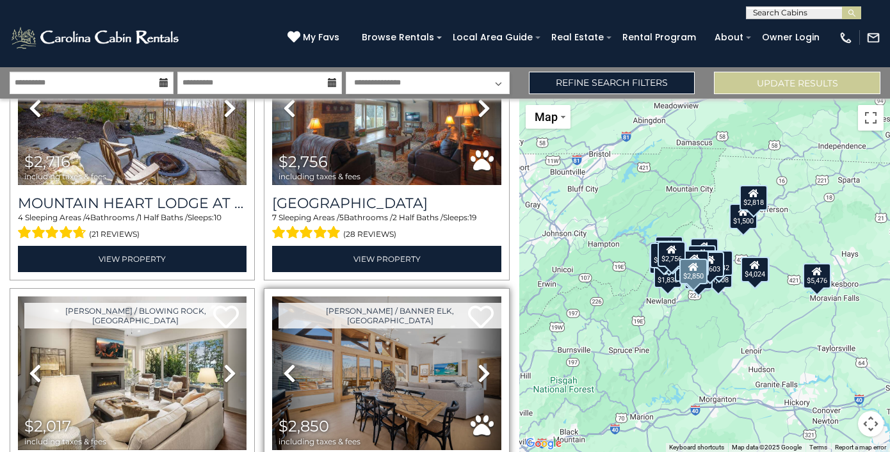
scroll to position [383, 0]
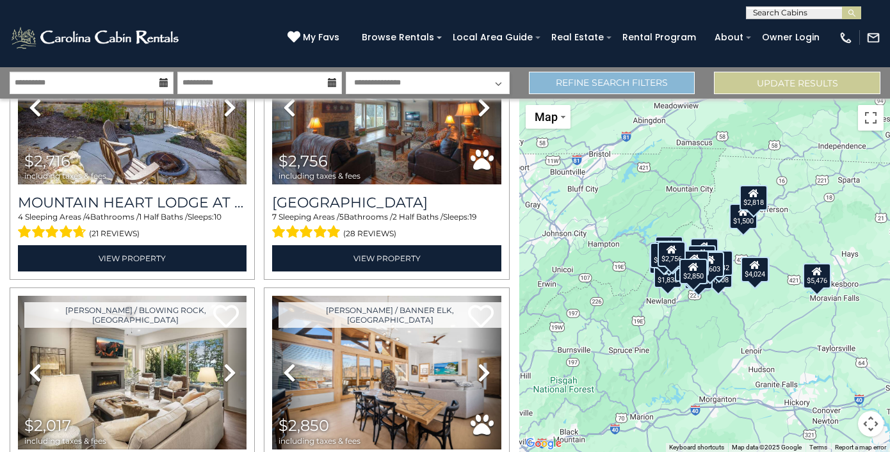
click at [617, 88] on link "Refine Search Filters" at bounding box center [612, 83] width 167 height 22
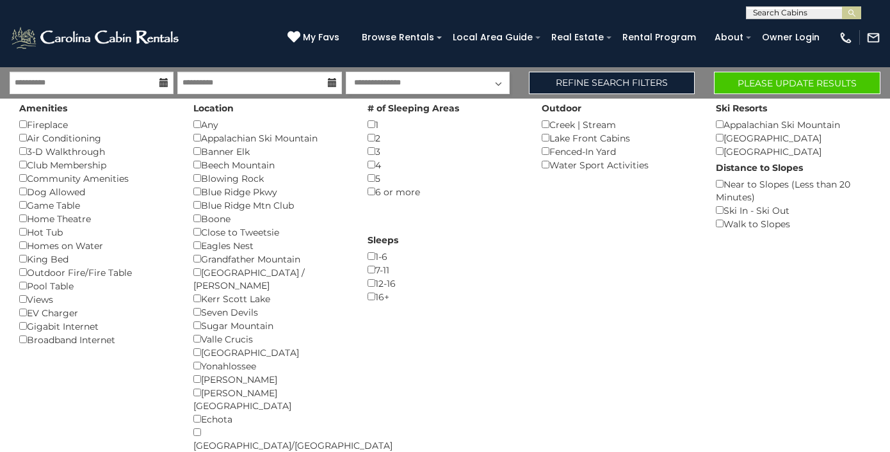
click at [793, 86] on button "Please Update Results" at bounding box center [797, 83] width 167 height 22
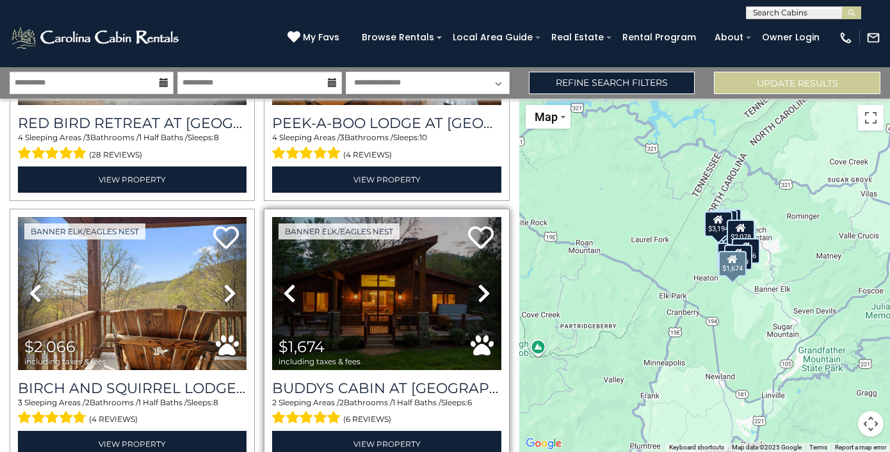
scroll to position [1279, 0]
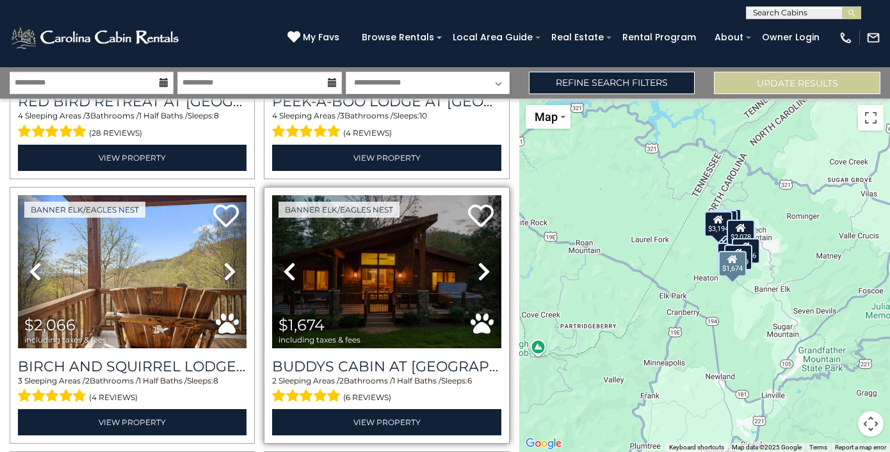
click at [404, 280] on img at bounding box center [386, 271] width 229 height 153
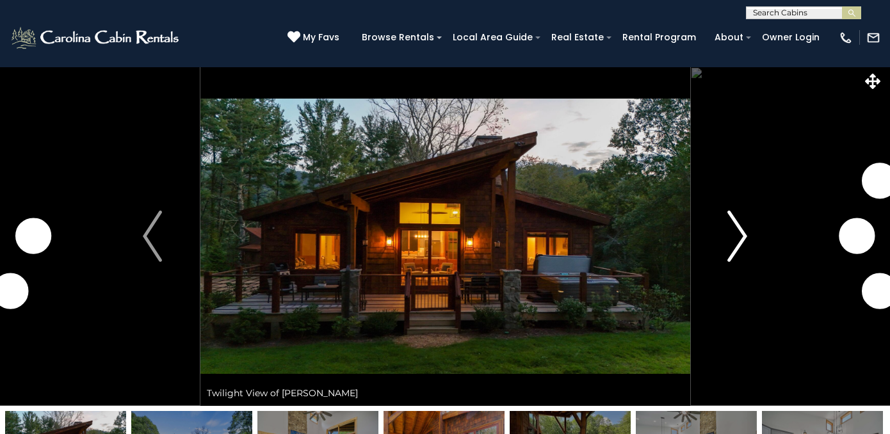
click at [747, 232] on img "Next" at bounding box center [737, 236] width 19 height 51
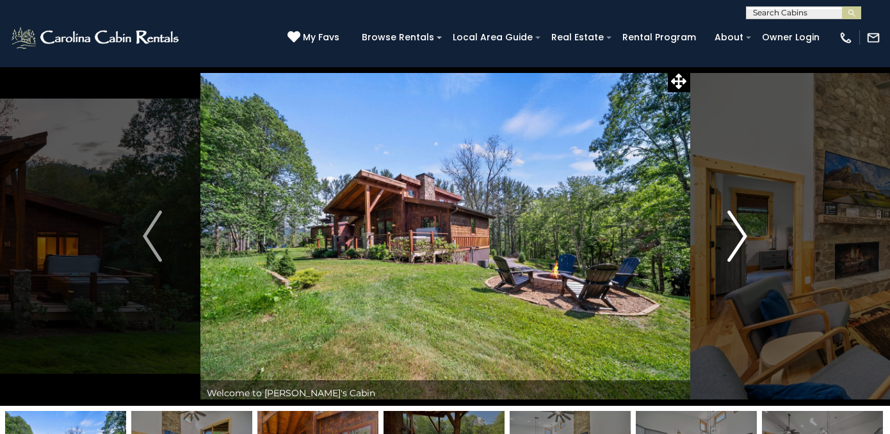
click at [740, 232] on img "Next" at bounding box center [737, 236] width 19 height 51
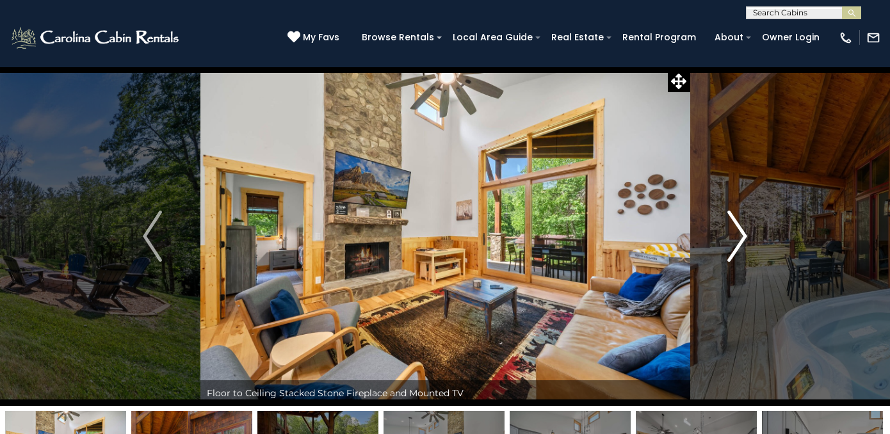
click at [740, 232] on img "Next" at bounding box center [737, 236] width 19 height 51
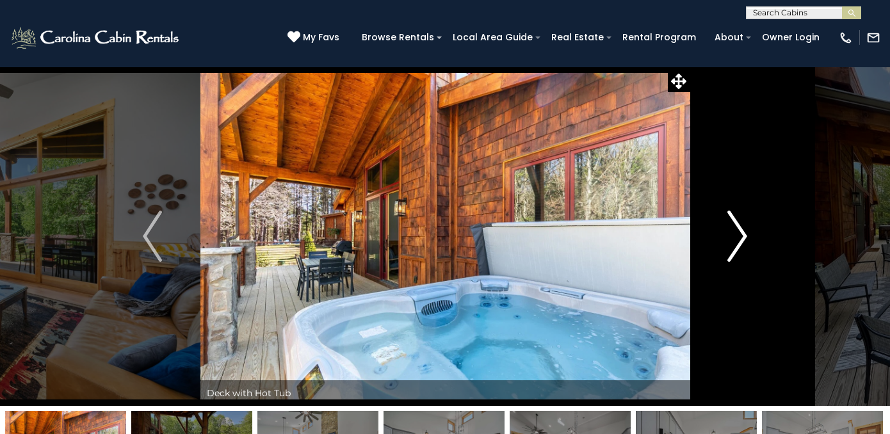
click at [740, 232] on img "Next" at bounding box center [737, 236] width 19 height 51
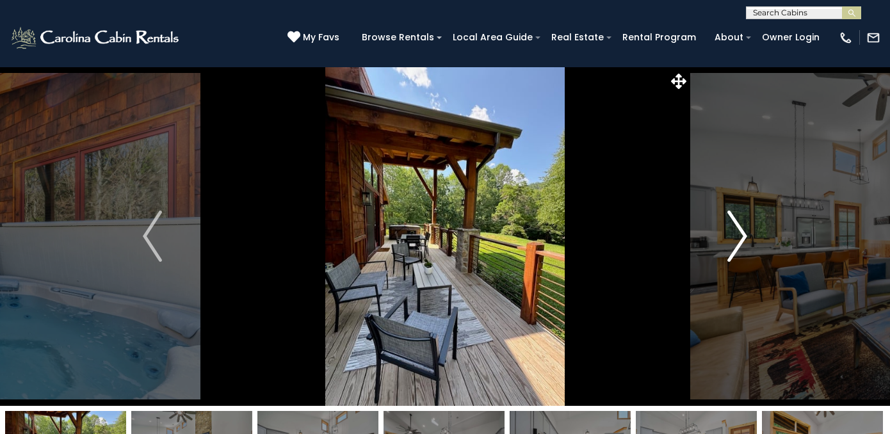
click at [740, 232] on img "Next" at bounding box center [737, 236] width 19 height 51
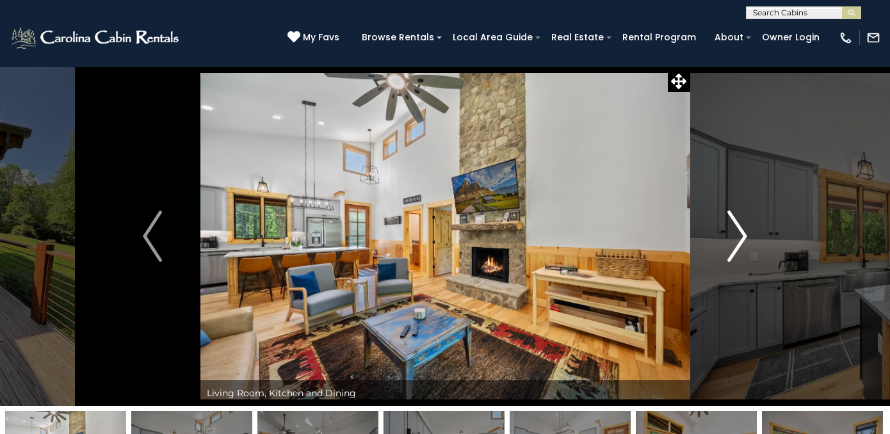
click at [740, 232] on img "Next" at bounding box center [737, 236] width 19 height 51
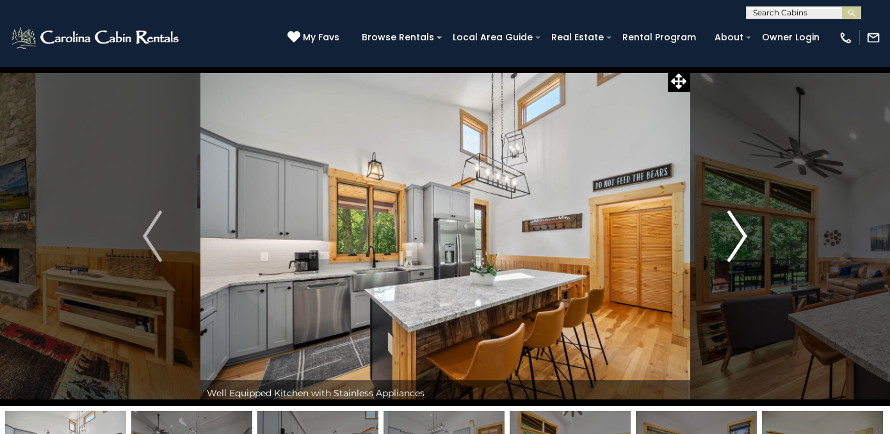
click at [740, 232] on img "Next" at bounding box center [737, 236] width 19 height 51
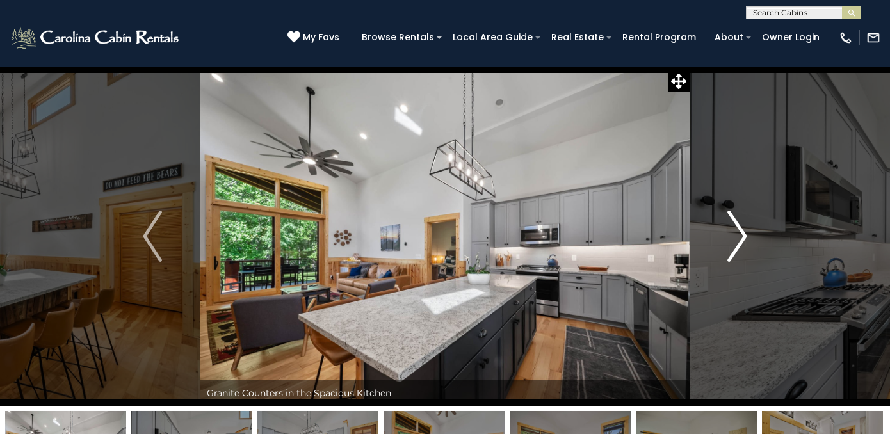
click at [740, 232] on img "Next" at bounding box center [737, 236] width 19 height 51
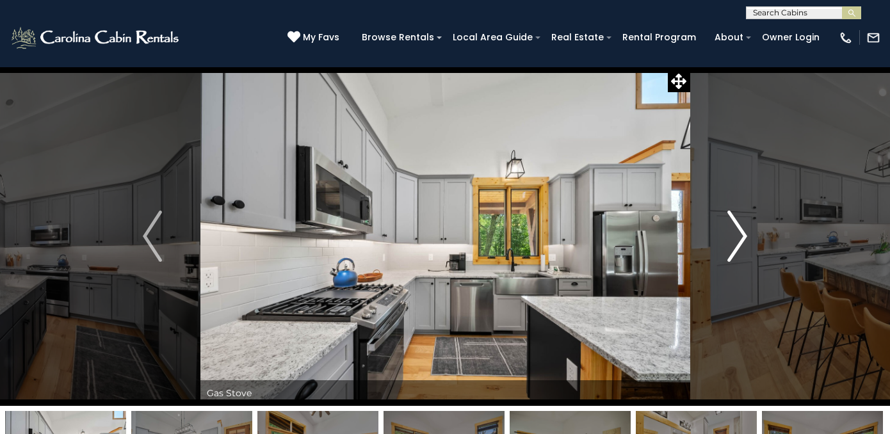
click at [740, 232] on img "Next" at bounding box center [737, 236] width 19 height 51
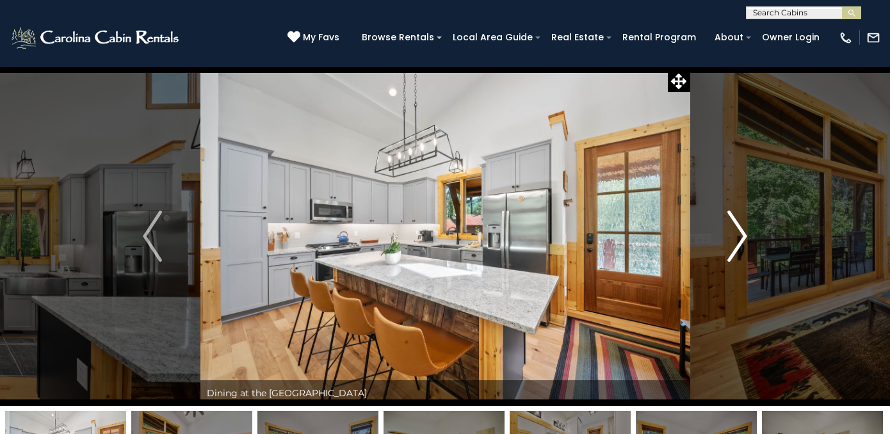
click at [740, 232] on img "Next" at bounding box center [737, 236] width 19 height 51
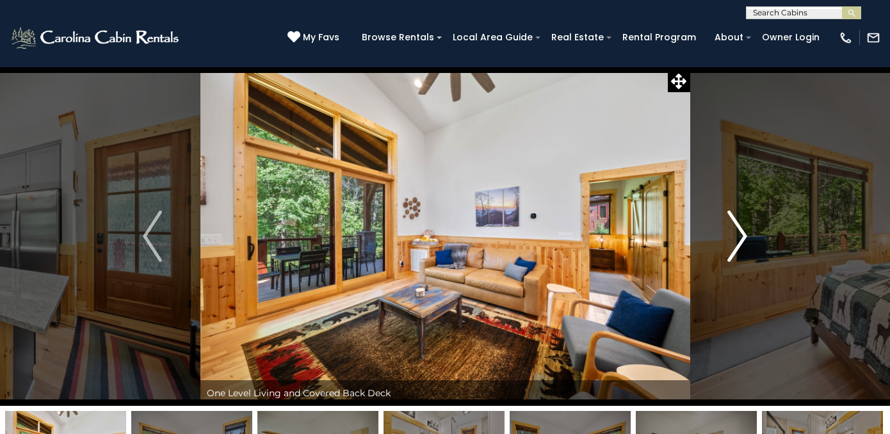
click at [740, 232] on img "Next" at bounding box center [737, 236] width 19 height 51
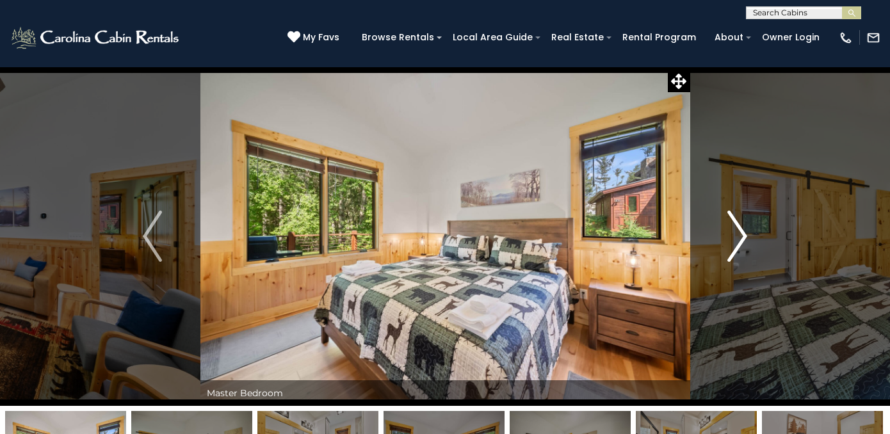
click at [740, 232] on img "Next" at bounding box center [737, 236] width 19 height 51
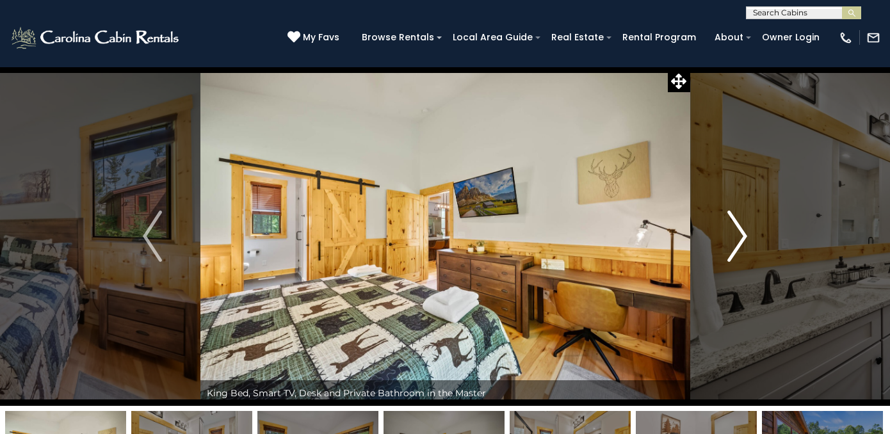
click at [740, 232] on img "Next" at bounding box center [737, 236] width 19 height 51
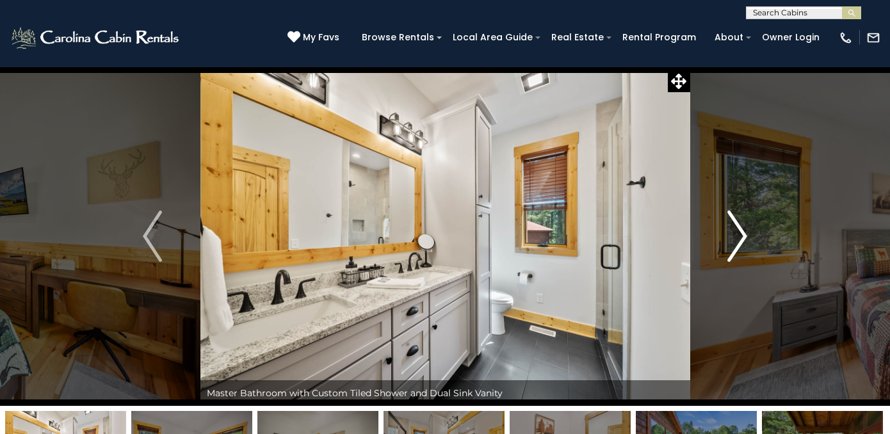
click at [740, 232] on img "Next" at bounding box center [737, 236] width 19 height 51
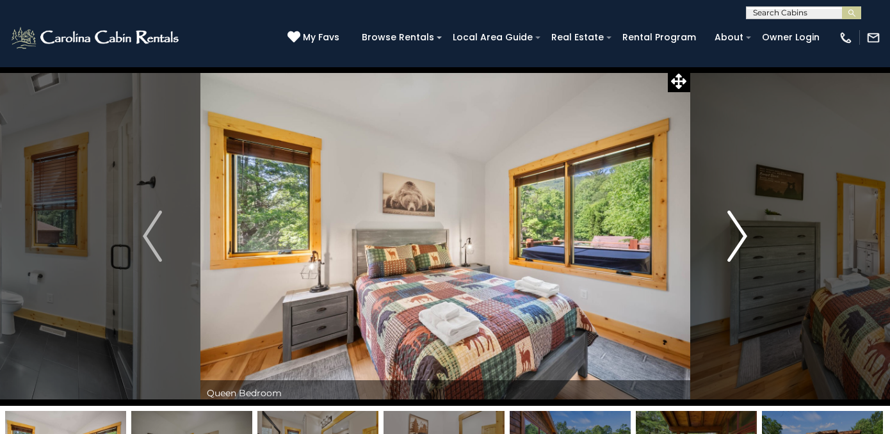
click at [740, 232] on img "Next" at bounding box center [737, 236] width 19 height 51
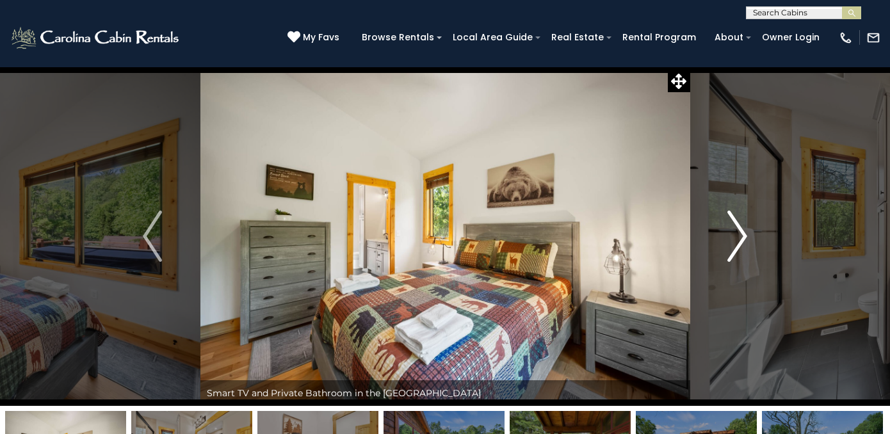
click at [740, 232] on img "Next" at bounding box center [737, 236] width 19 height 51
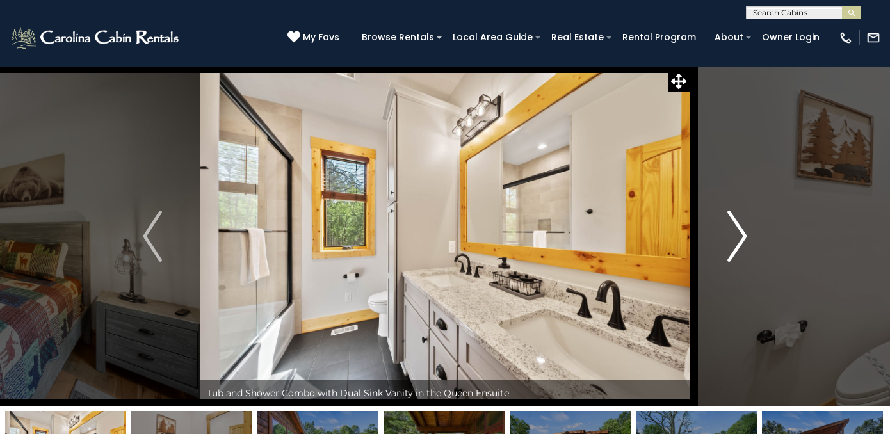
click at [740, 232] on img "Next" at bounding box center [737, 236] width 19 height 51
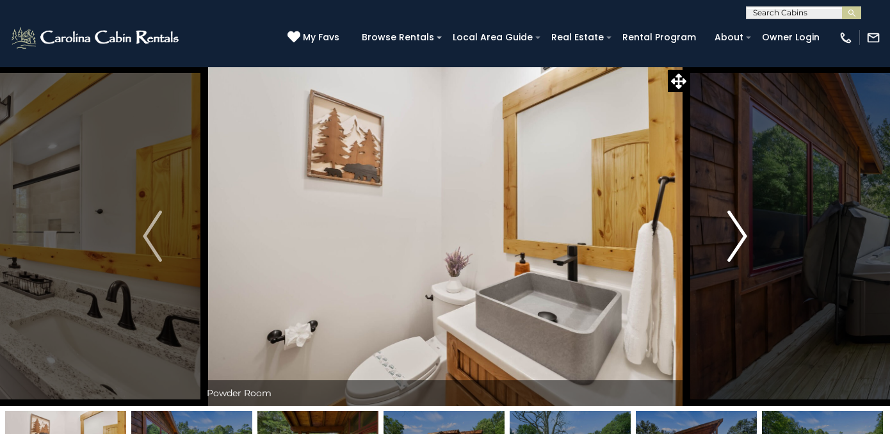
click at [738, 232] on img "Next" at bounding box center [737, 236] width 19 height 51
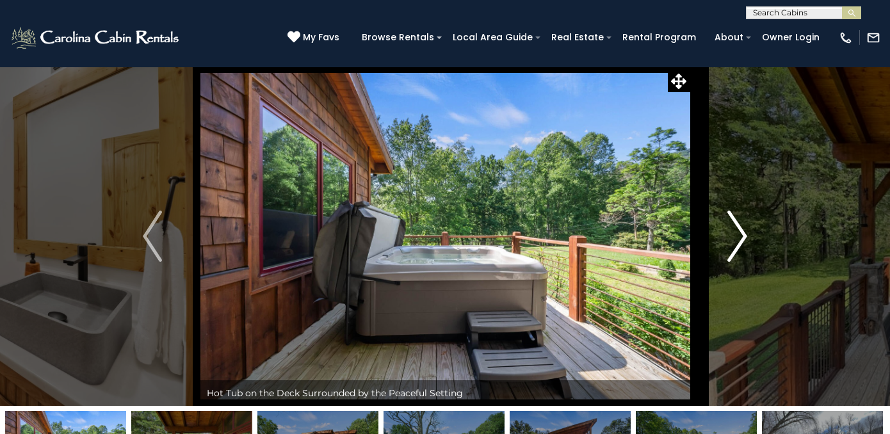
click at [738, 232] on img "Next" at bounding box center [737, 236] width 19 height 51
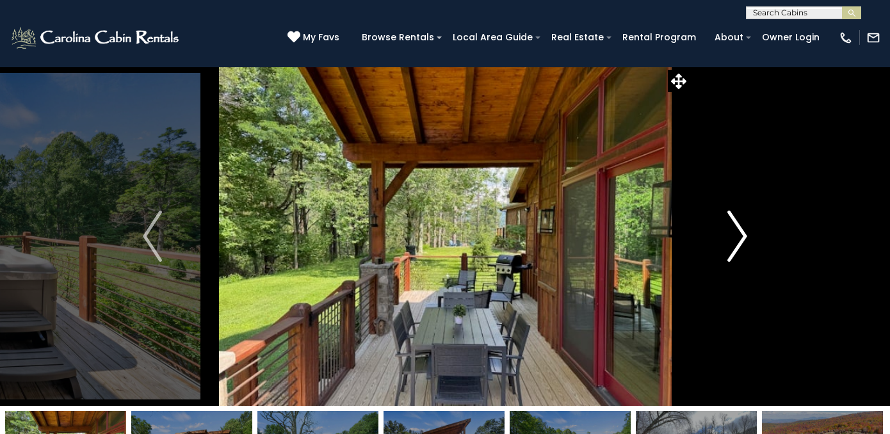
click at [738, 232] on img "Next" at bounding box center [737, 236] width 19 height 51
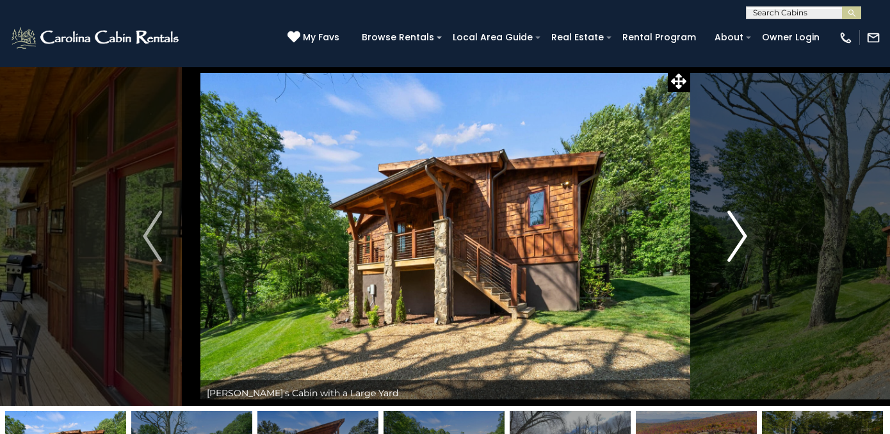
click at [738, 232] on img "Next" at bounding box center [737, 236] width 19 height 51
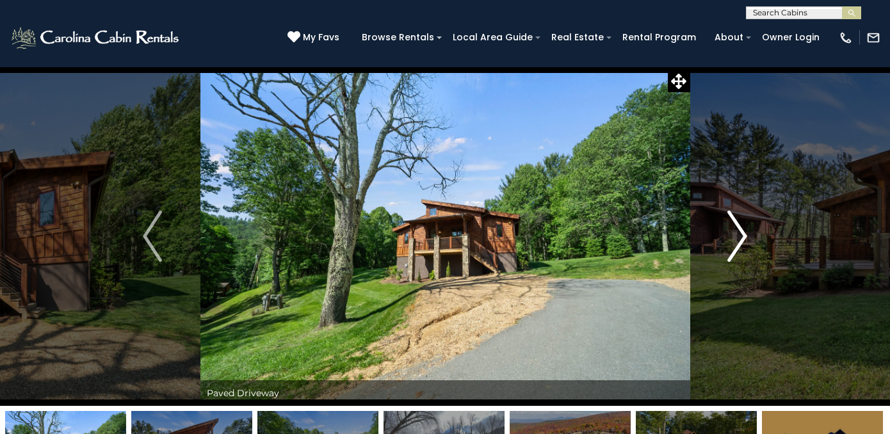
click at [738, 232] on img "Next" at bounding box center [737, 236] width 19 height 51
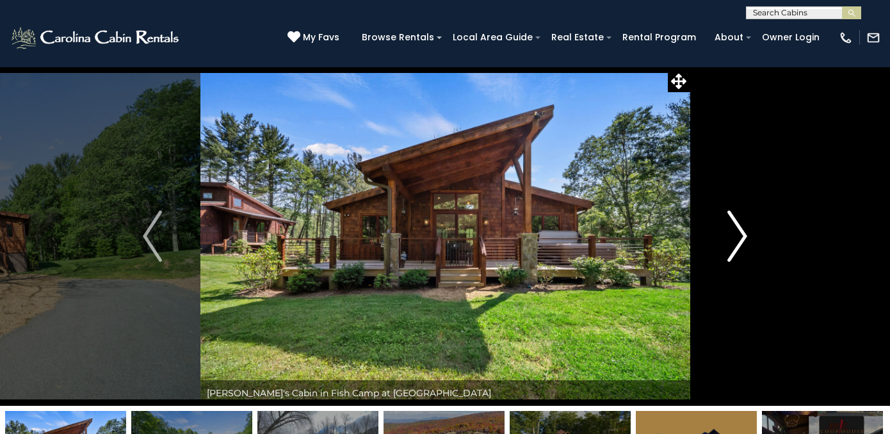
click at [738, 232] on img "Next" at bounding box center [737, 236] width 19 height 51
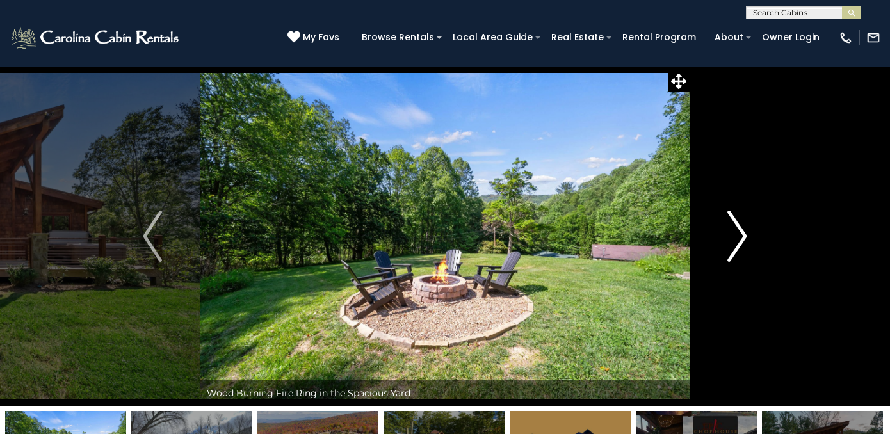
click at [738, 232] on img "Next" at bounding box center [737, 236] width 19 height 51
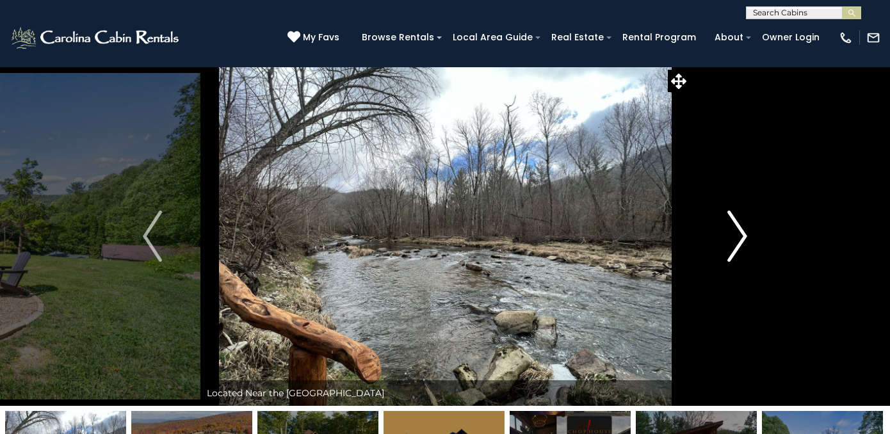
click at [738, 232] on img "Next" at bounding box center [737, 236] width 19 height 51
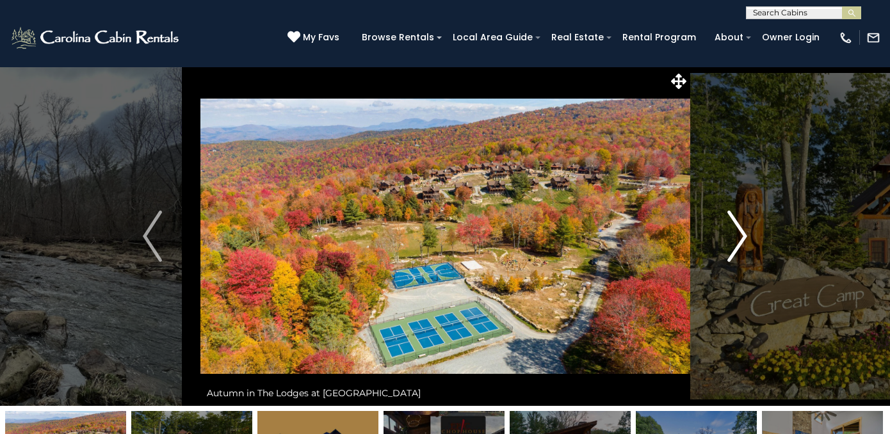
click at [738, 232] on img "Next" at bounding box center [737, 236] width 19 height 51
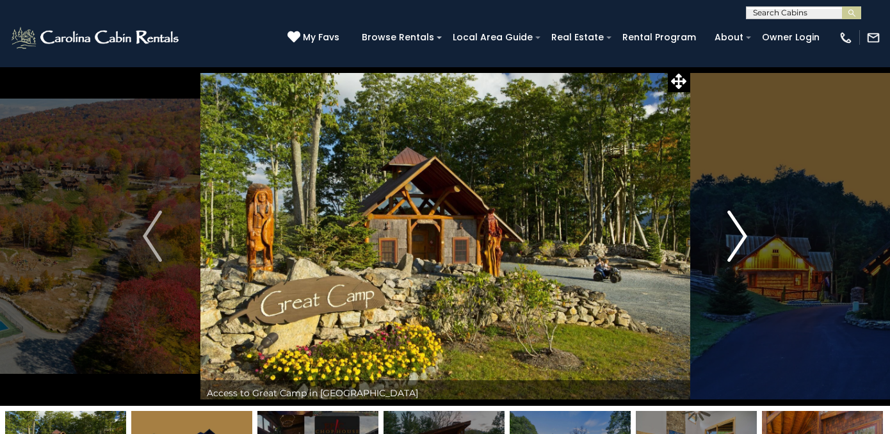
click at [738, 232] on img "Next" at bounding box center [737, 236] width 19 height 51
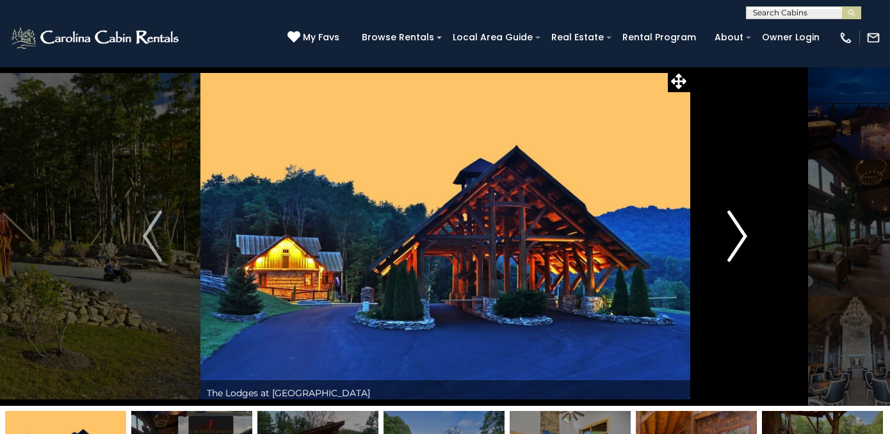
click at [738, 232] on img "Next" at bounding box center [737, 236] width 19 height 51
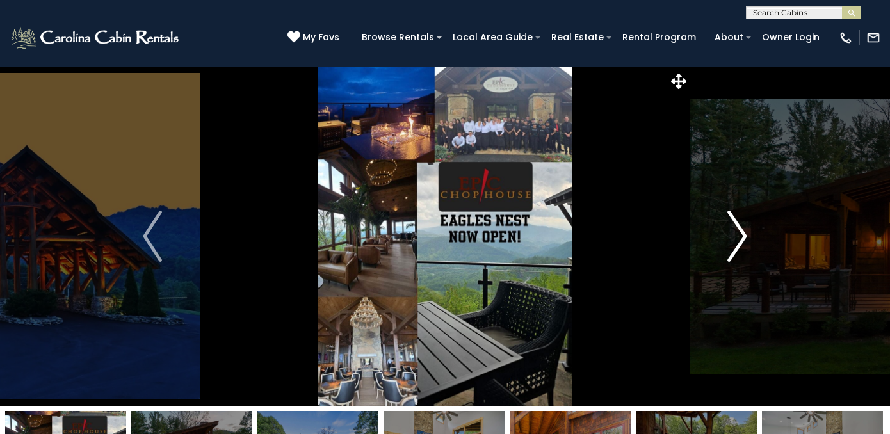
click at [738, 232] on img "Next" at bounding box center [737, 236] width 19 height 51
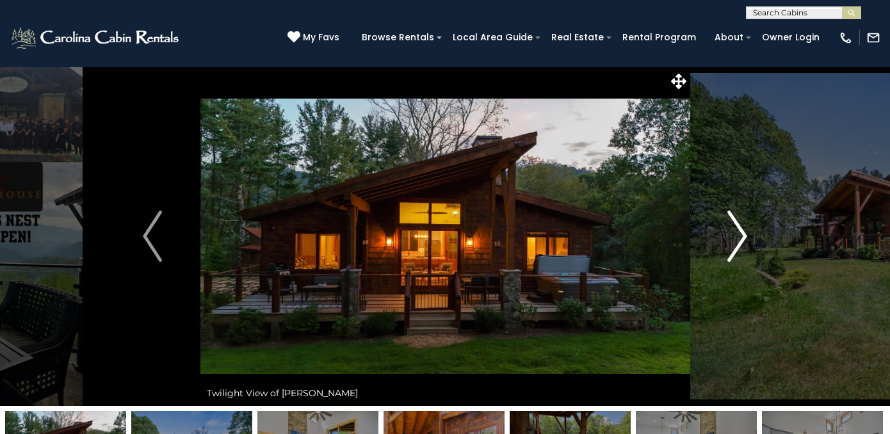
click at [738, 232] on img "Next" at bounding box center [737, 236] width 19 height 51
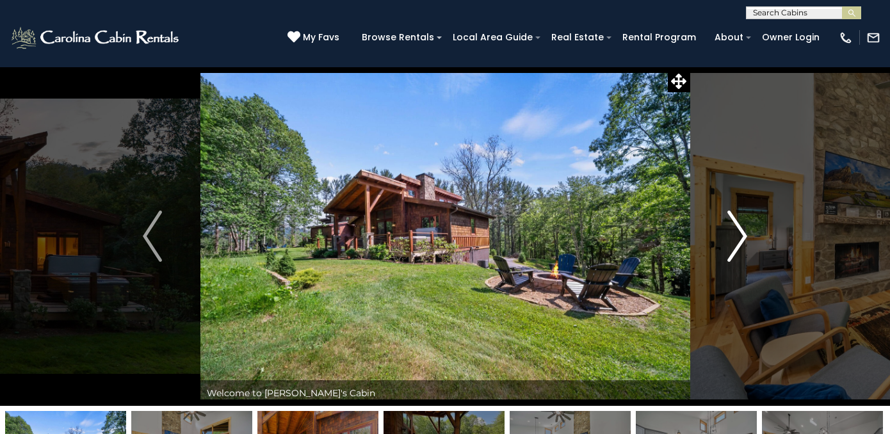
click at [738, 232] on img "Next" at bounding box center [737, 236] width 19 height 51
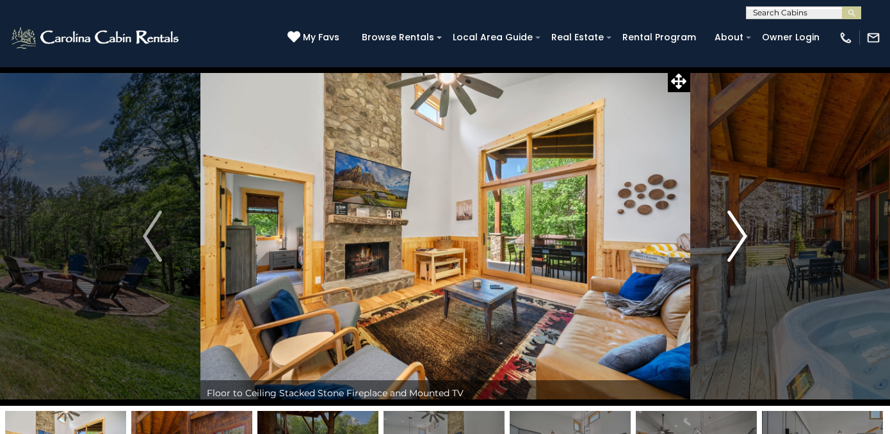
click at [738, 232] on img "Next" at bounding box center [737, 236] width 19 height 51
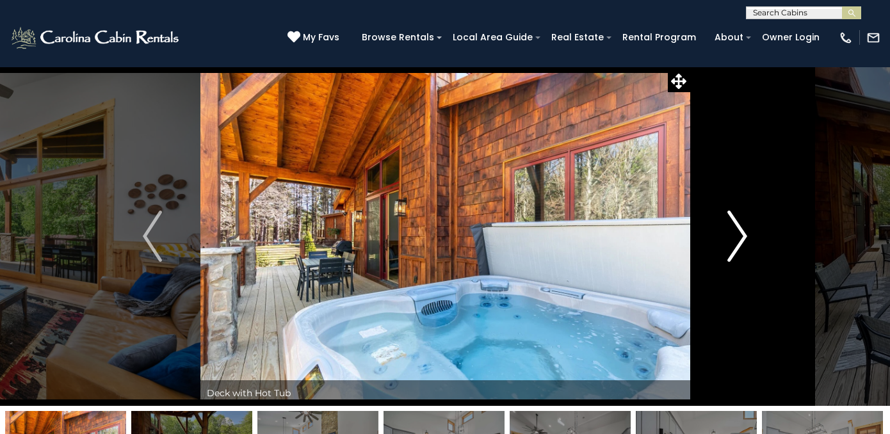
click at [738, 232] on img "Next" at bounding box center [737, 236] width 19 height 51
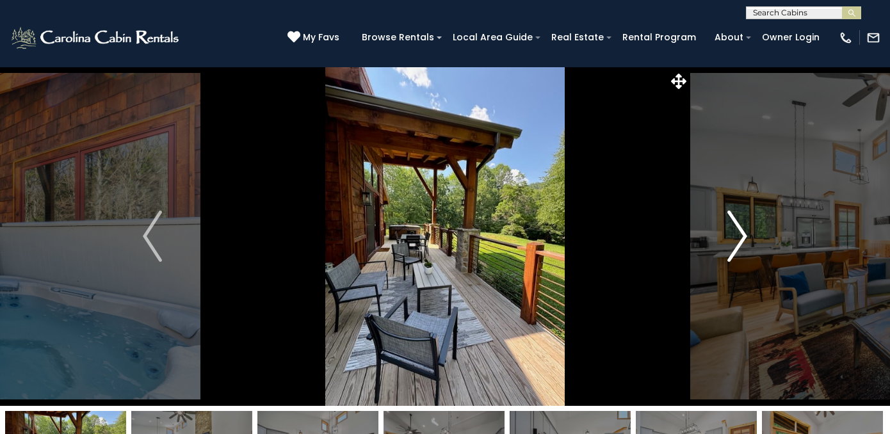
click at [738, 232] on img "Next" at bounding box center [737, 236] width 19 height 51
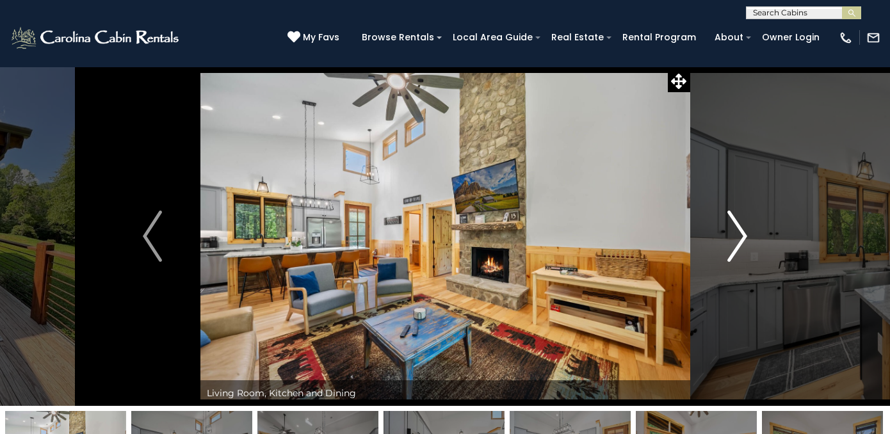
click at [739, 232] on img "Next" at bounding box center [737, 236] width 19 height 51
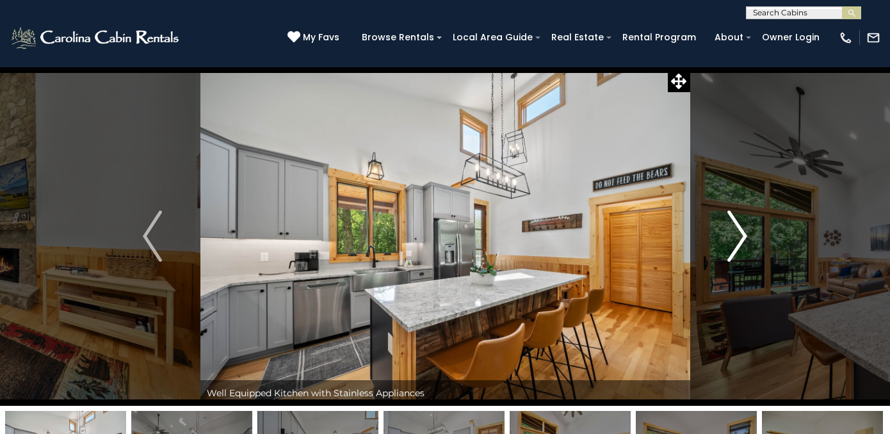
click at [739, 232] on img "Next" at bounding box center [737, 236] width 19 height 51
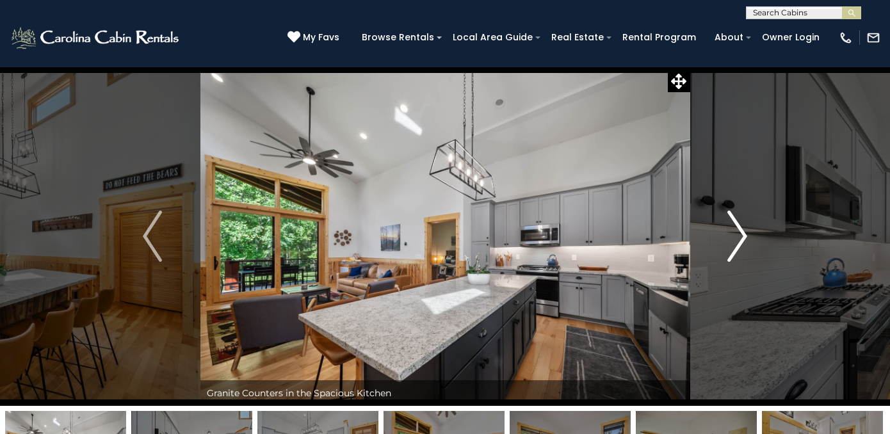
click at [739, 232] on img "Next" at bounding box center [737, 236] width 19 height 51
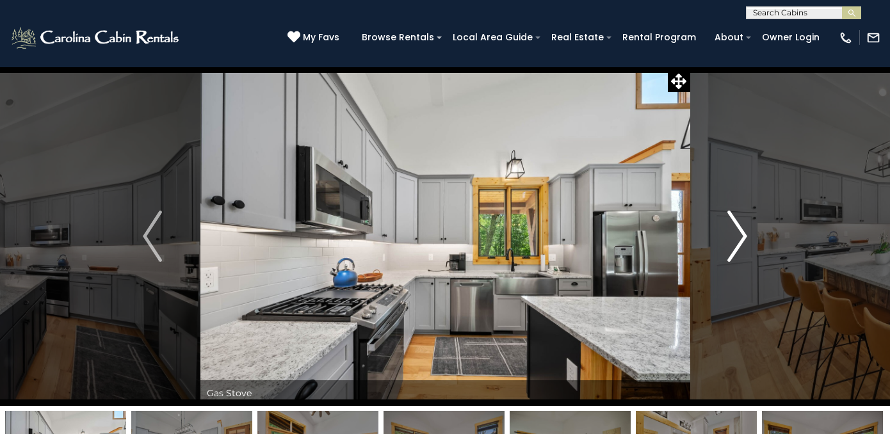
click at [739, 232] on img "Next" at bounding box center [737, 236] width 19 height 51
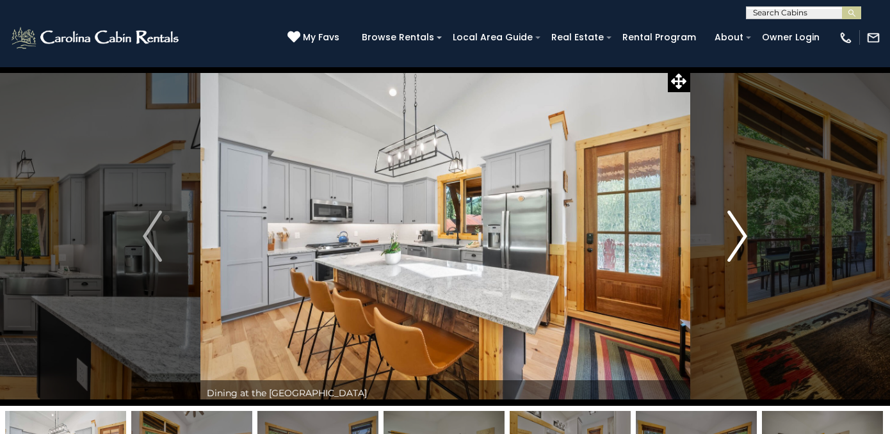
click at [739, 232] on img "Next" at bounding box center [737, 236] width 19 height 51
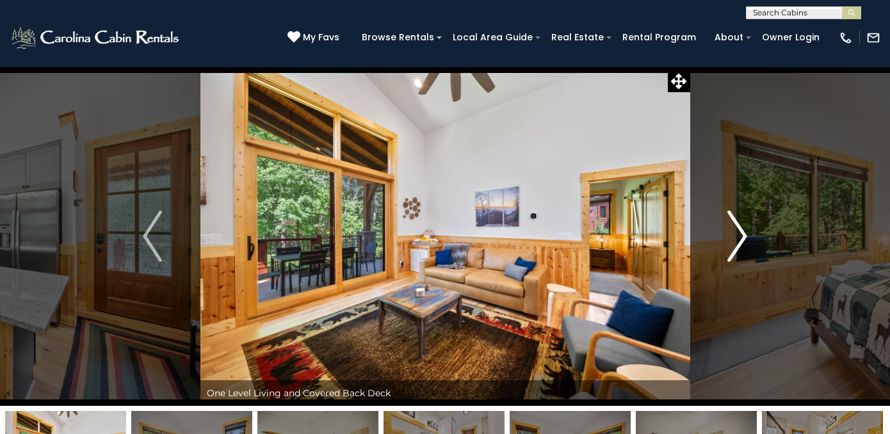
click at [740, 232] on img "Next" at bounding box center [737, 236] width 19 height 51
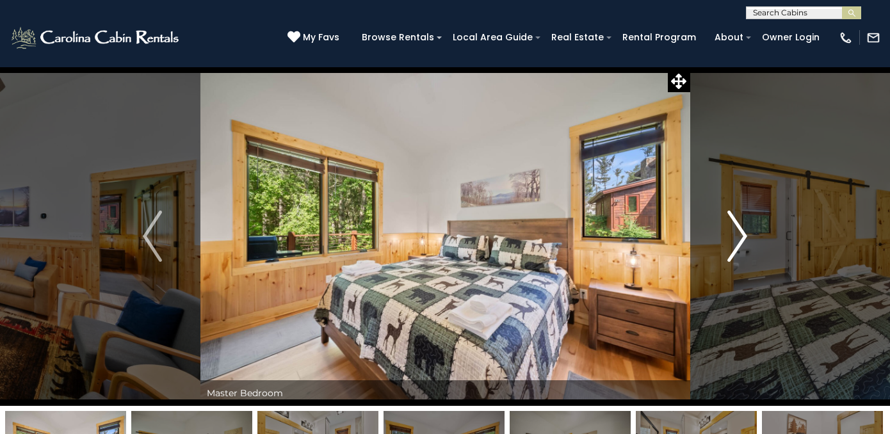
click at [740, 232] on img "Next" at bounding box center [737, 236] width 19 height 51
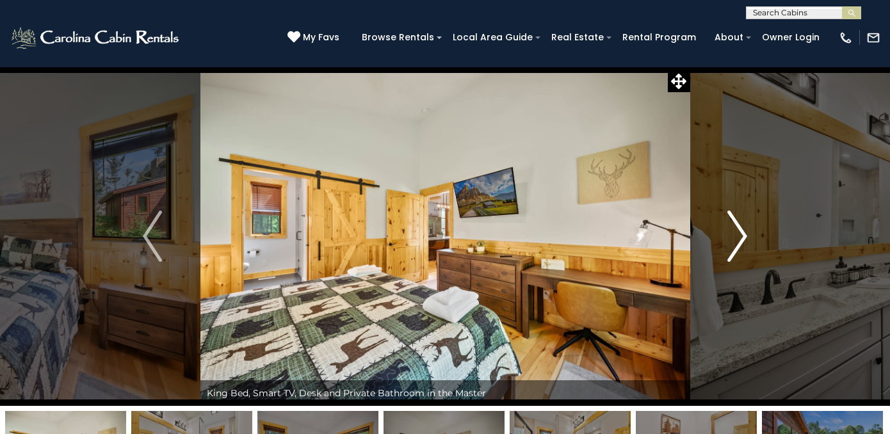
click at [740, 232] on img "Next" at bounding box center [737, 236] width 19 height 51
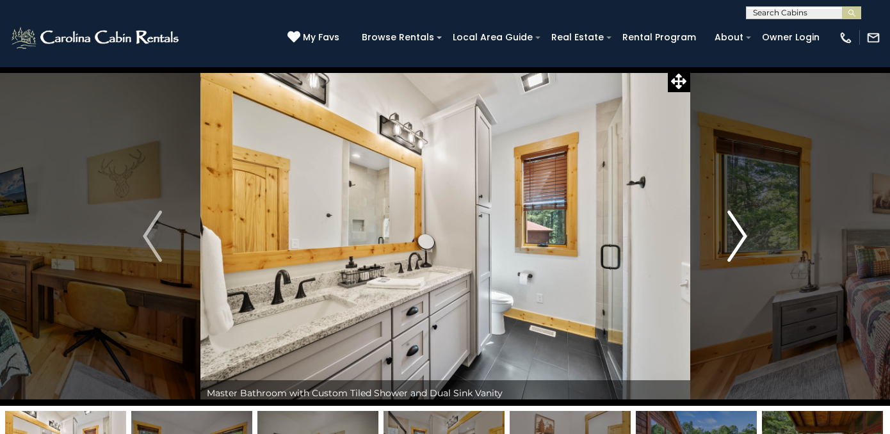
click at [740, 232] on img "Next" at bounding box center [737, 236] width 19 height 51
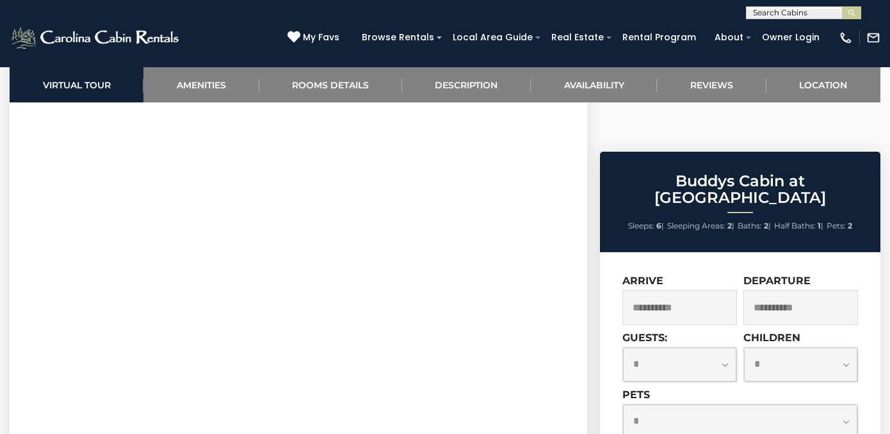
scroll to position [572, 0]
